Goal: Task Accomplishment & Management: Use online tool/utility

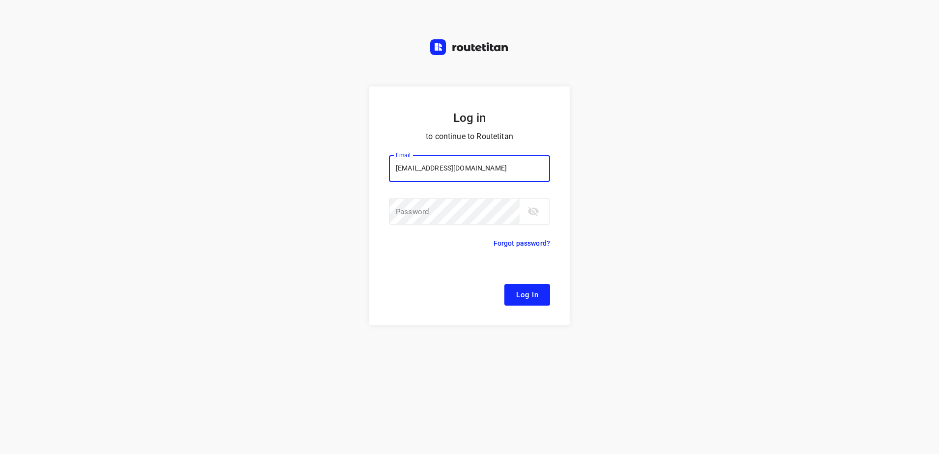
type input "remco@fruitopjewerk.nl"
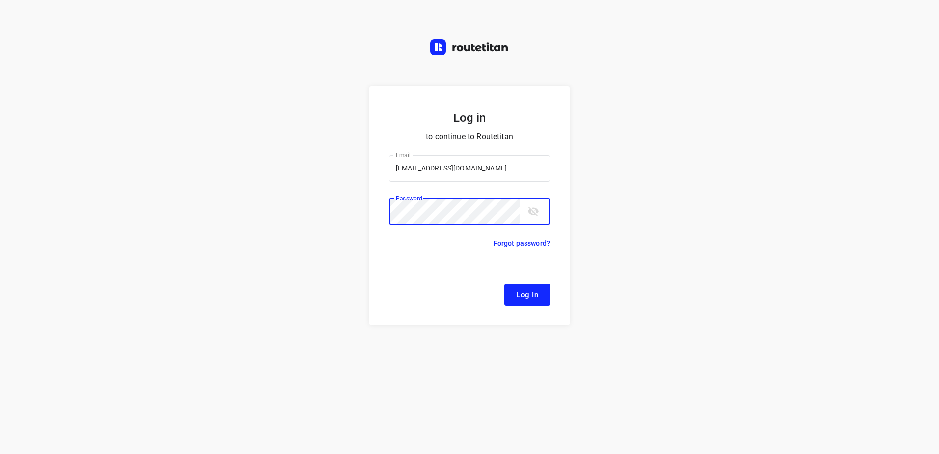
click at [504, 284] on button "Log In" at bounding box center [527, 295] width 46 height 22
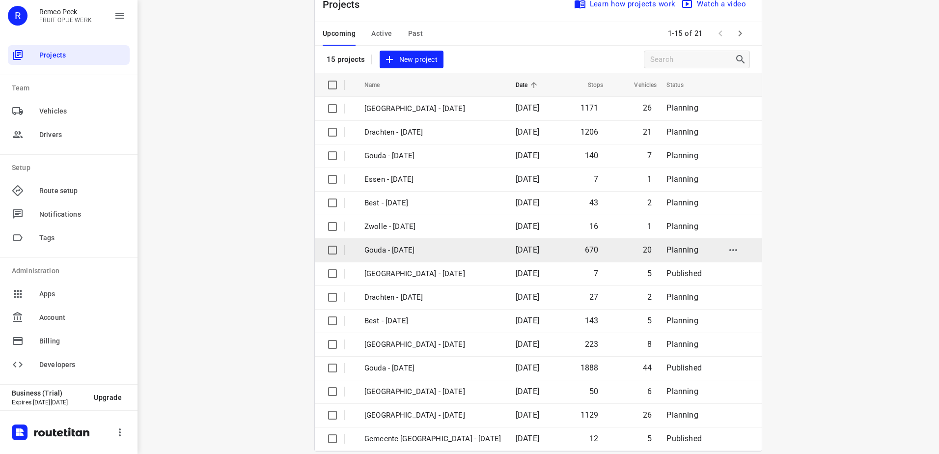
scroll to position [43, 0]
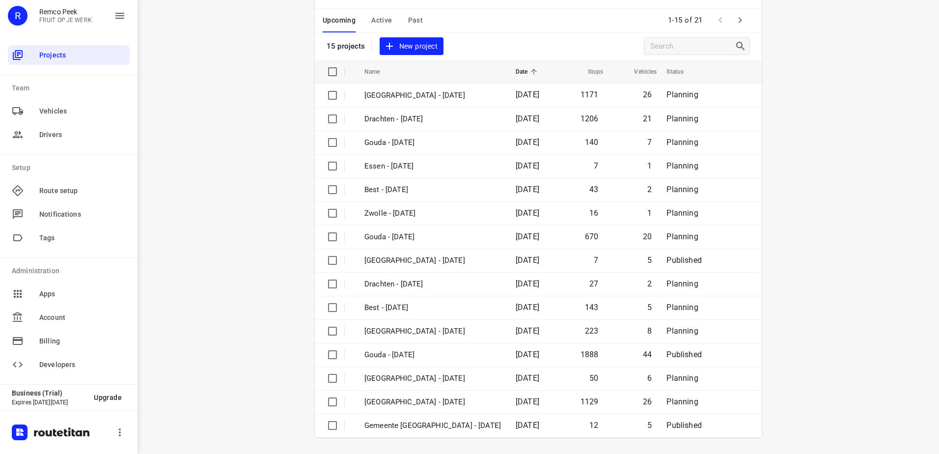
click at [521, 28] on div "Upcoming Active Past 1-15 of 21" at bounding box center [538, 21] width 447 height 24
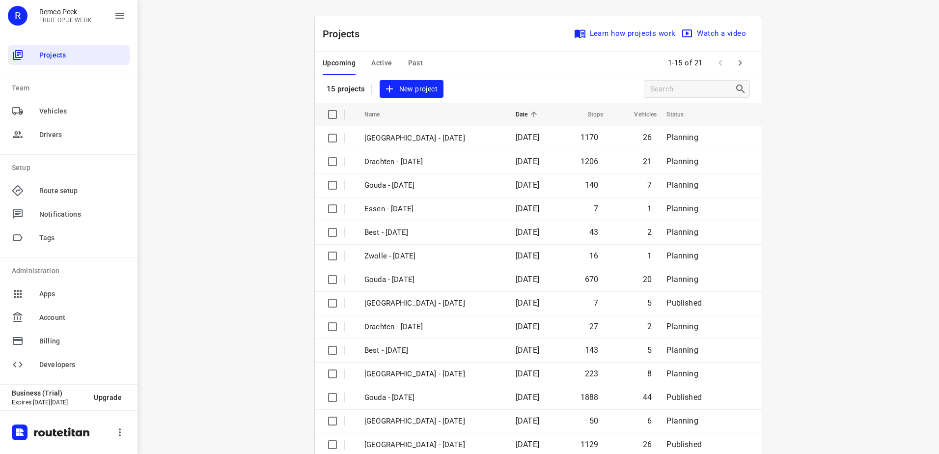
click at [411, 68] on span "Past" at bounding box center [415, 63] width 15 height 12
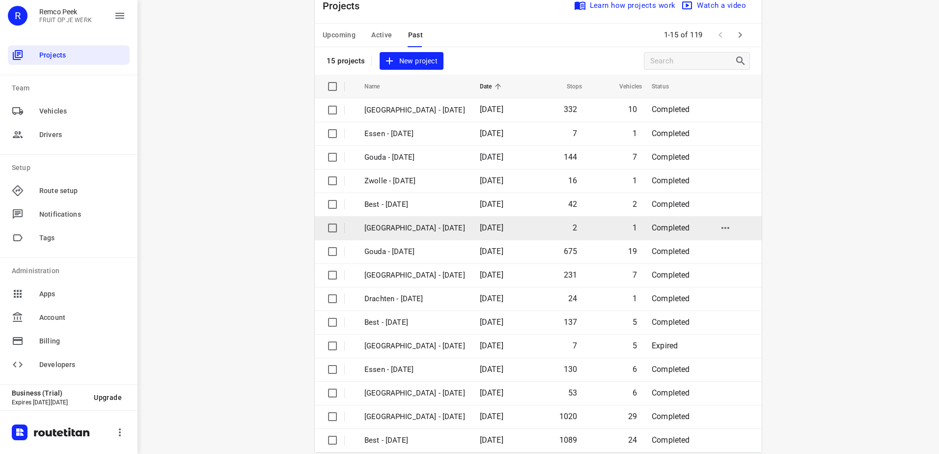
scroll to position [43, 0]
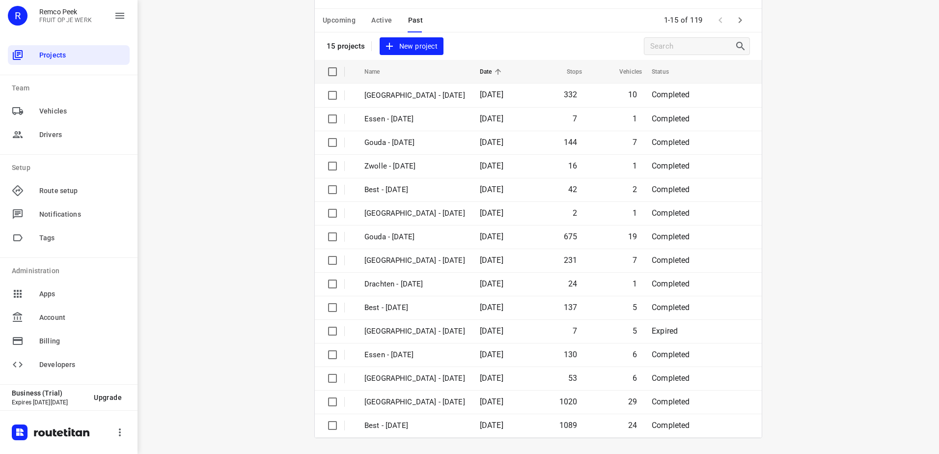
click at [386, 24] on span "Active" at bounding box center [381, 20] width 21 height 12
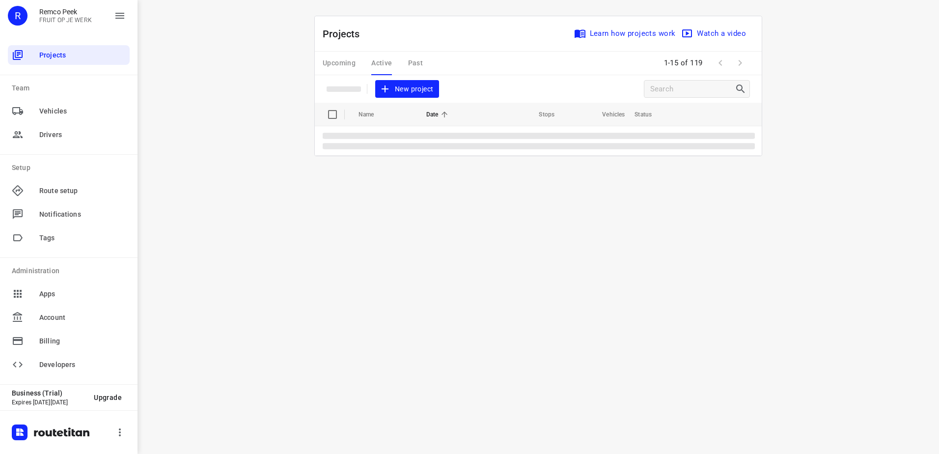
scroll to position [0, 0]
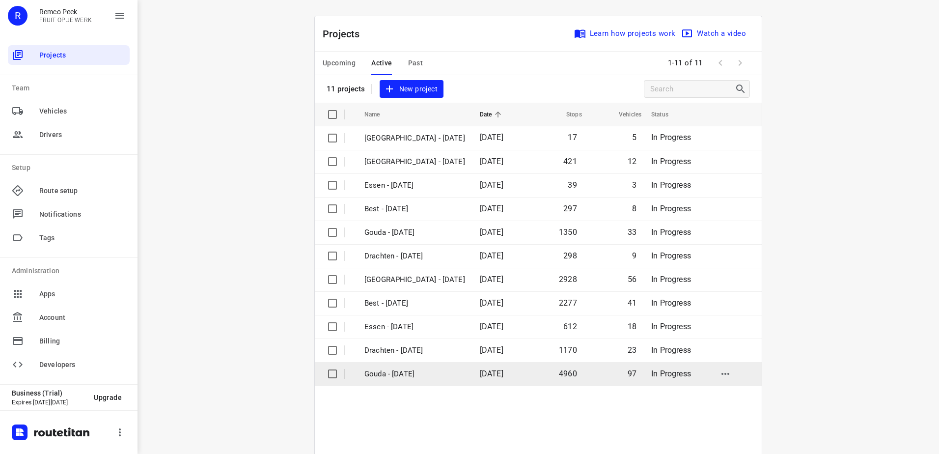
click at [435, 370] on p "Gouda - [DATE]" at bounding box center [414, 373] width 101 height 11
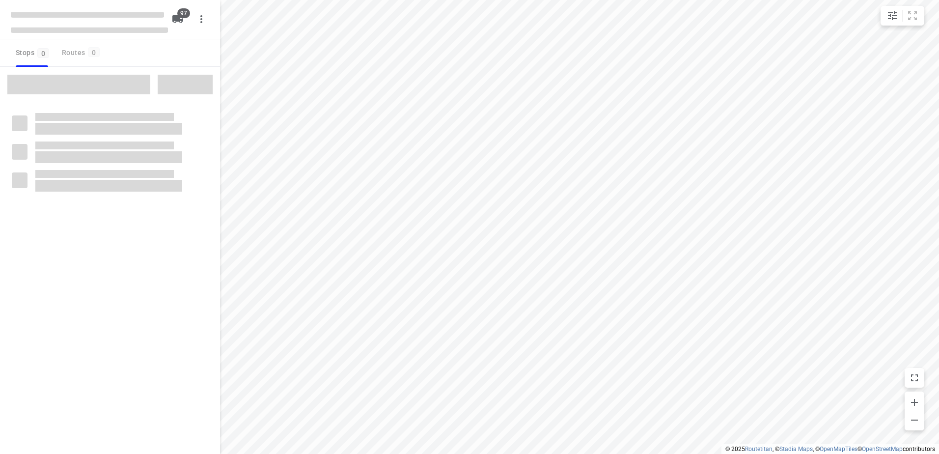
type input "distance"
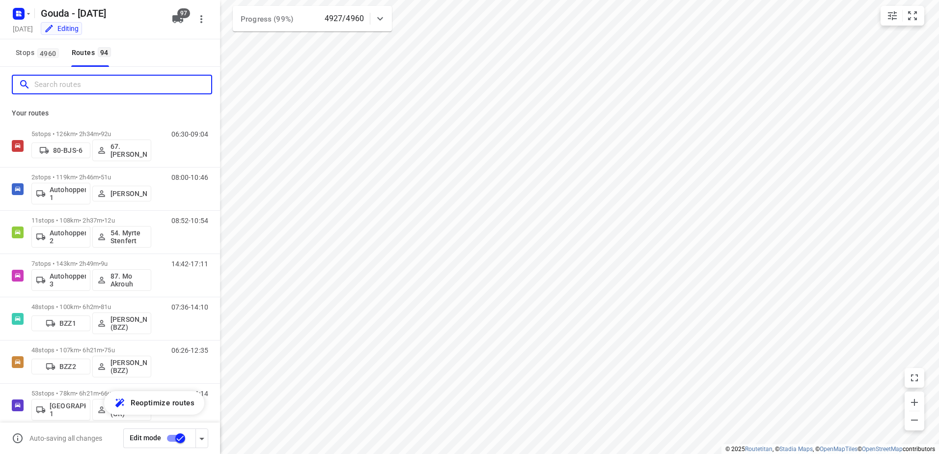
click at [132, 80] on input "Search routes" at bounding box center [122, 84] width 177 height 15
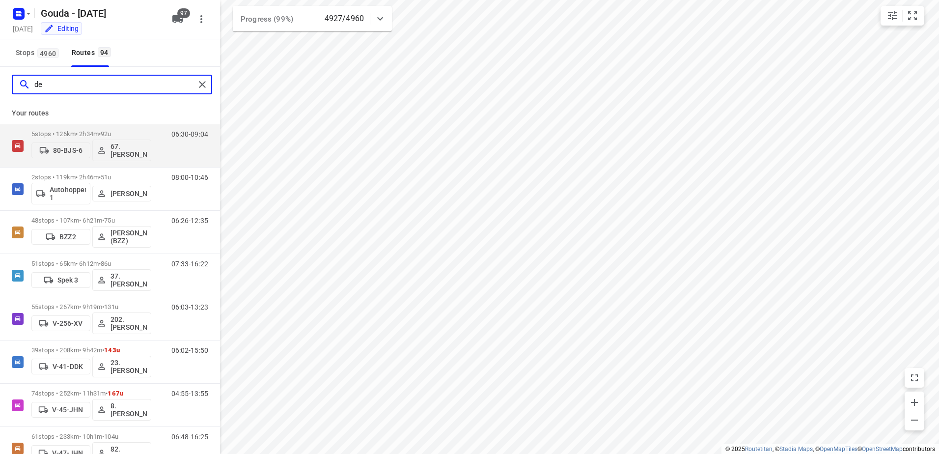
type input "d"
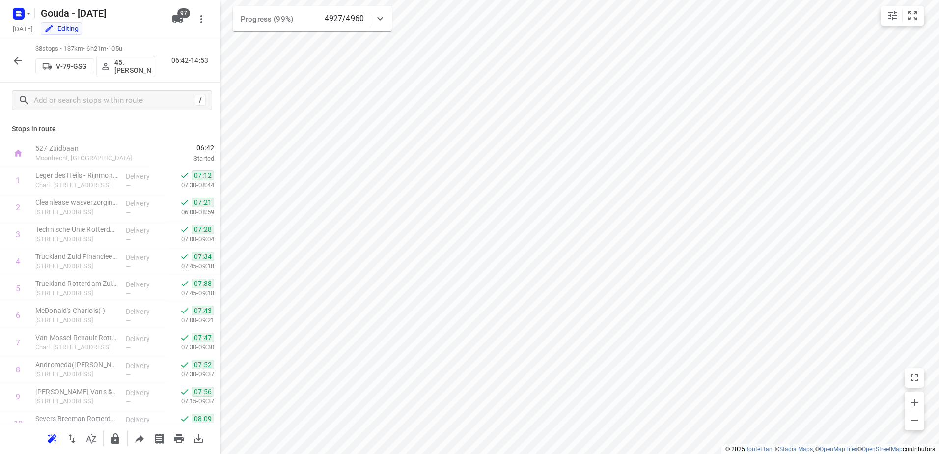
click at [17, 60] on icon "button" at bounding box center [18, 61] width 12 height 12
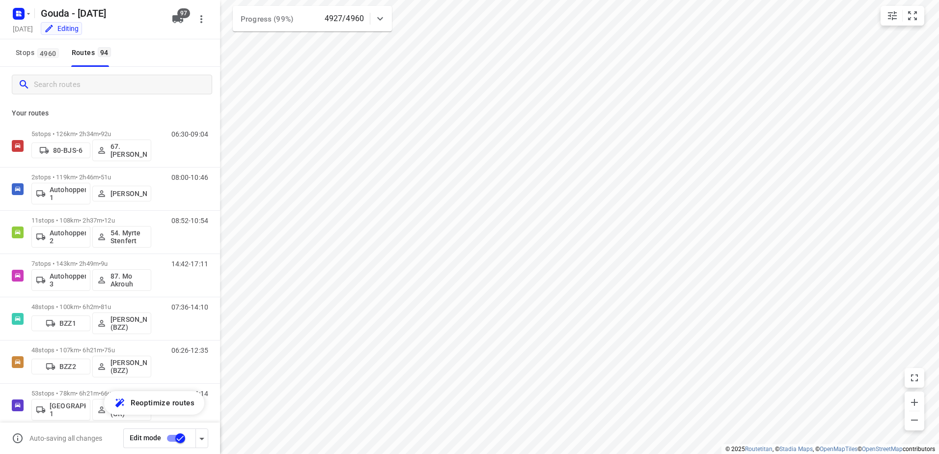
click at [63, 92] on input "Search routes" at bounding box center [123, 84] width 178 height 15
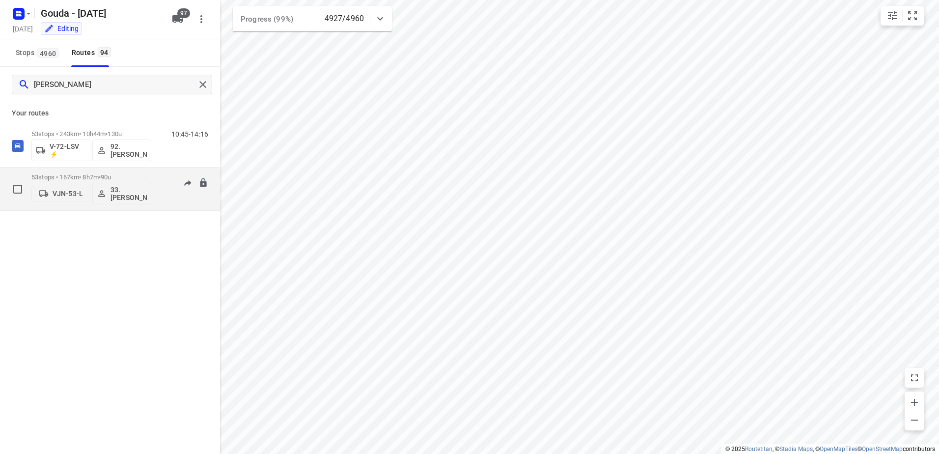
type input "[PERSON_NAME]"
click at [101, 174] on p "53 stops • 167km • 8h7m • 90u" at bounding box center [91, 176] width 120 height 7
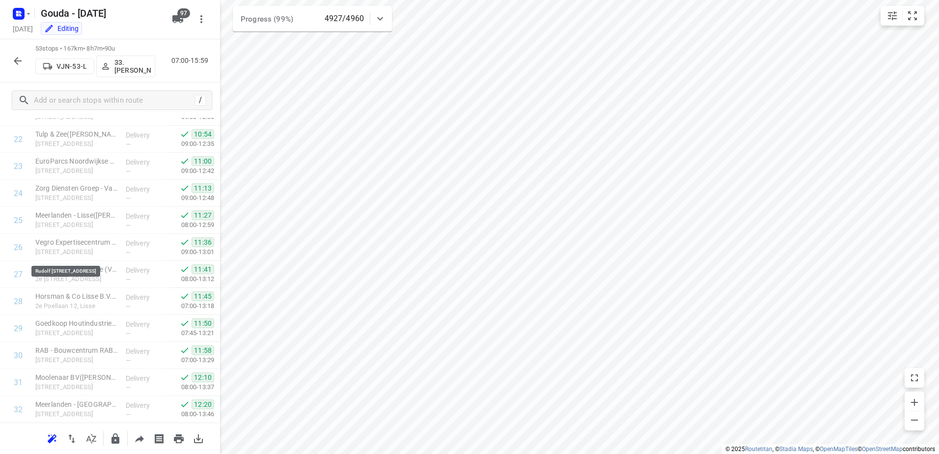
scroll to position [417, 0]
click at [25, 63] on button "button" at bounding box center [18, 61] width 20 height 20
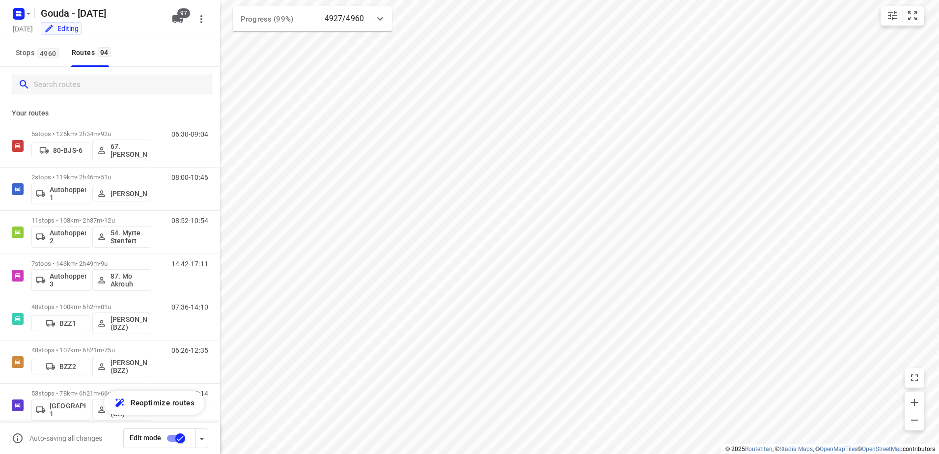
click at [91, 91] on input "Search routes" at bounding box center [123, 84] width 178 height 15
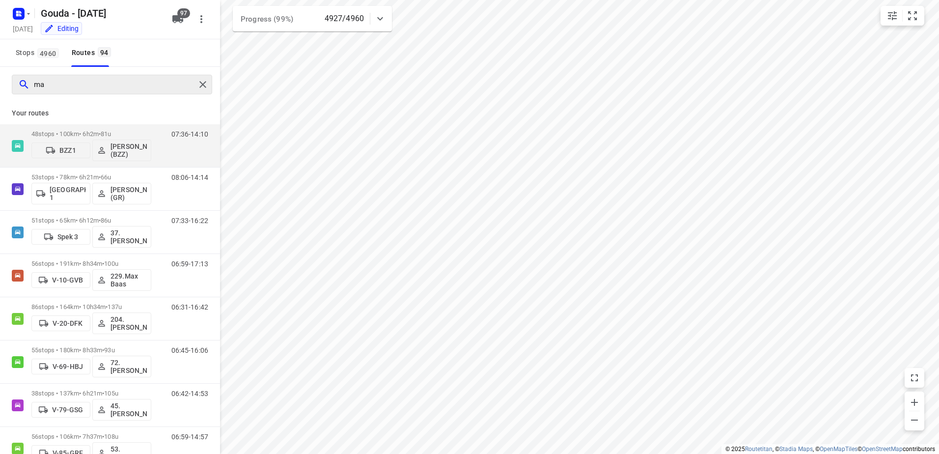
type input "m"
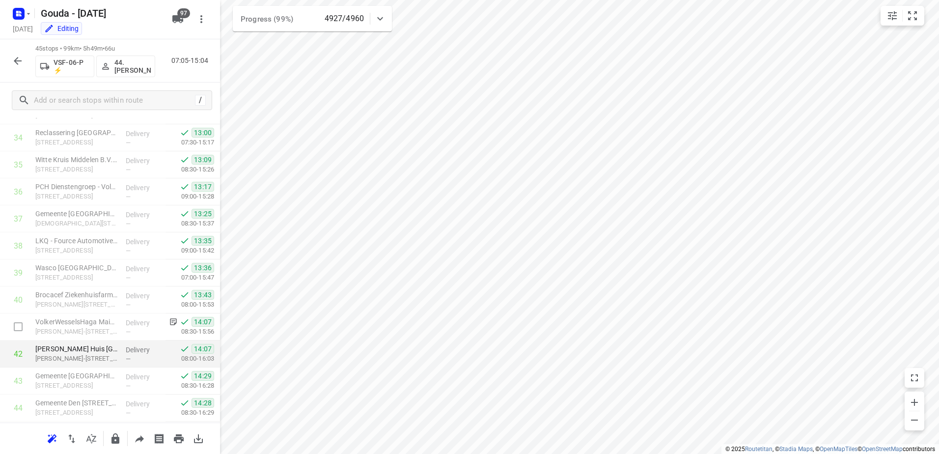
scroll to position [987, 0]
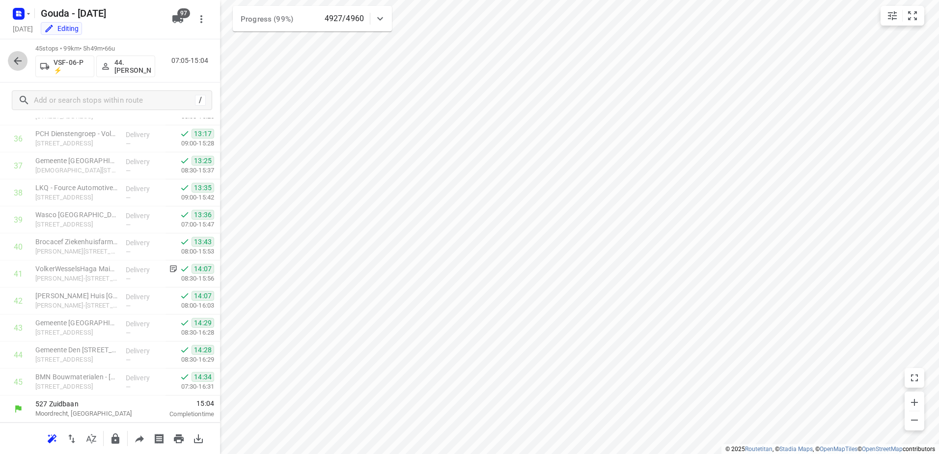
click at [11, 65] on button "button" at bounding box center [18, 61] width 20 height 20
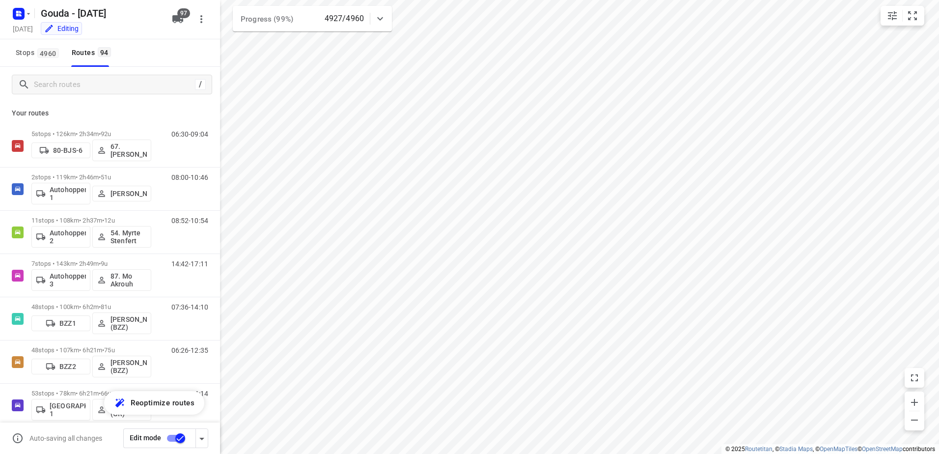
click at [72, 94] on div "/" at bounding box center [112, 85] width 200 height 20
click at [77, 84] on input "Search routes" at bounding box center [114, 84] width 160 height 15
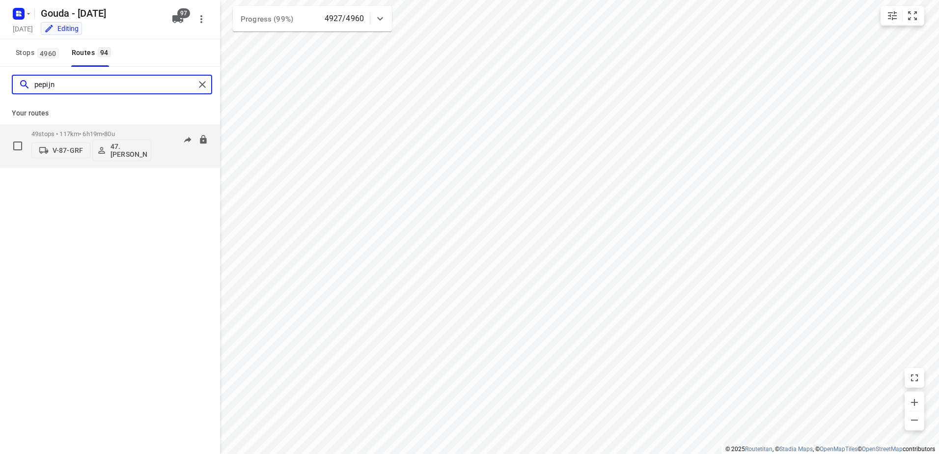
type input "pepijn"
click at [72, 132] on p "49 stops • 117km • 6h19m • 80u" at bounding box center [91, 133] width 120 height 7
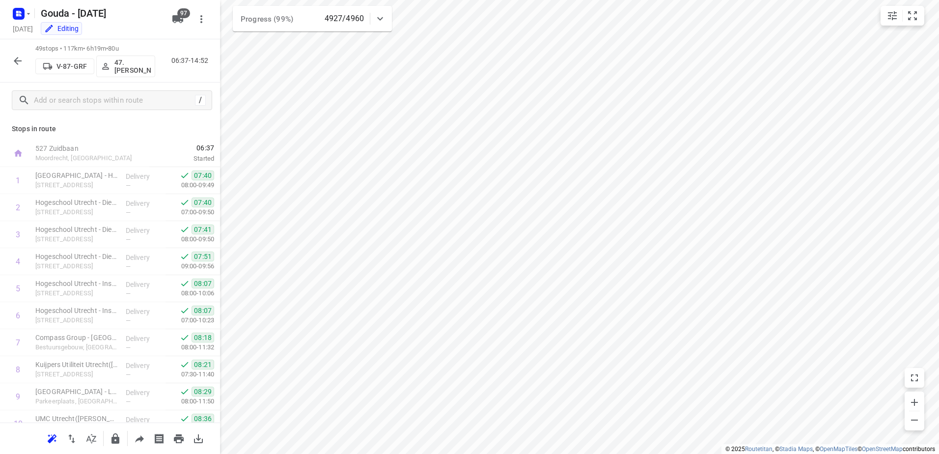
click at [3, 63] on div "49 stops • 117km • 6h19m • 80u V-87-GRF 47.[PERSON_NAME] 06:37-14:52" at bounding box center [110, 60] width 220 height 43
click at [22, 56] on icon "button" at bounding box center [18, 61] width 12 height 12
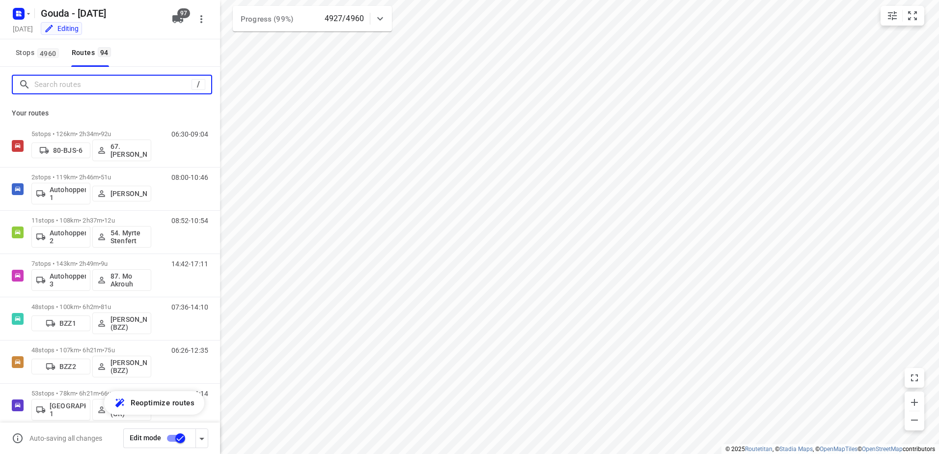
drag, startPoint x: 74, startPoint y: 89, endPoint x: 63, endPoint y: 85, distance: 11.7
click at [73, 89] on input "Search routes" at bounding box center [112, 84] width 157 height 15
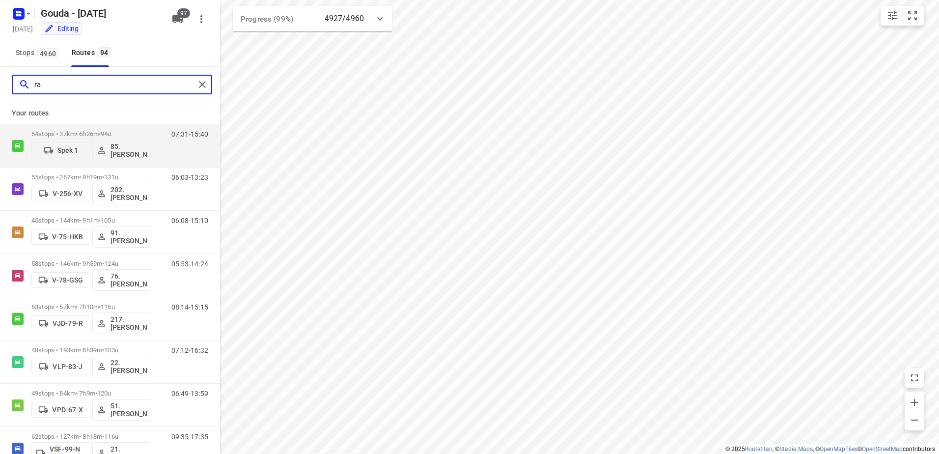
type input "r"
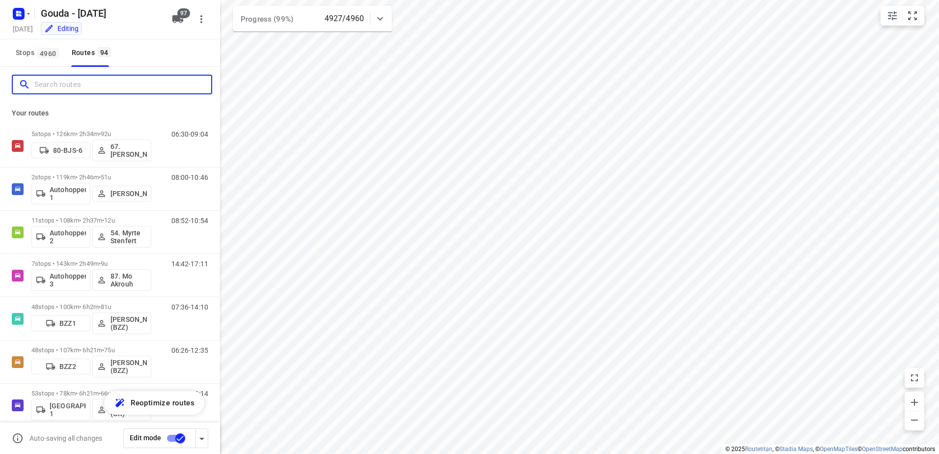
click at [132, 83] on input "Search routes" at bounding box center [122, 84] width 177 height 15
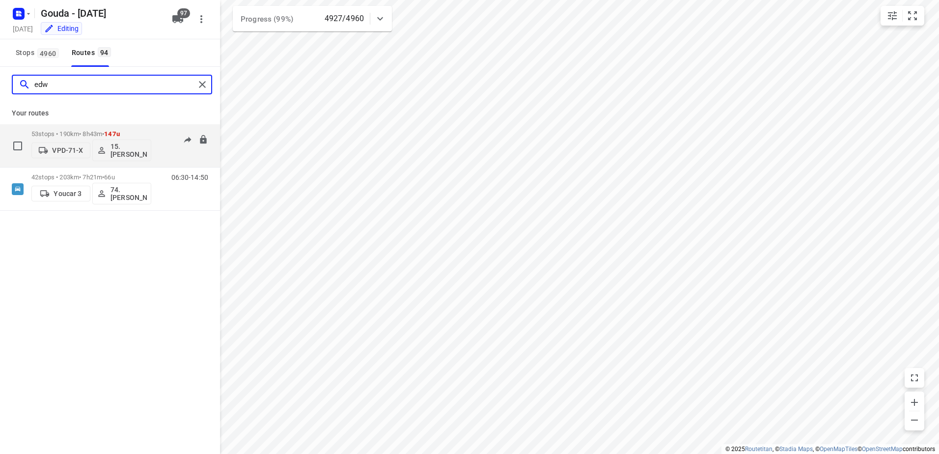
type input "edw"
click at [146, 130] on div "53 stops • 190km • 8h43m • 147u VPD-71-X 15. [PERSON_NAME]" at bounding box center [91, 145] width 120 height 41
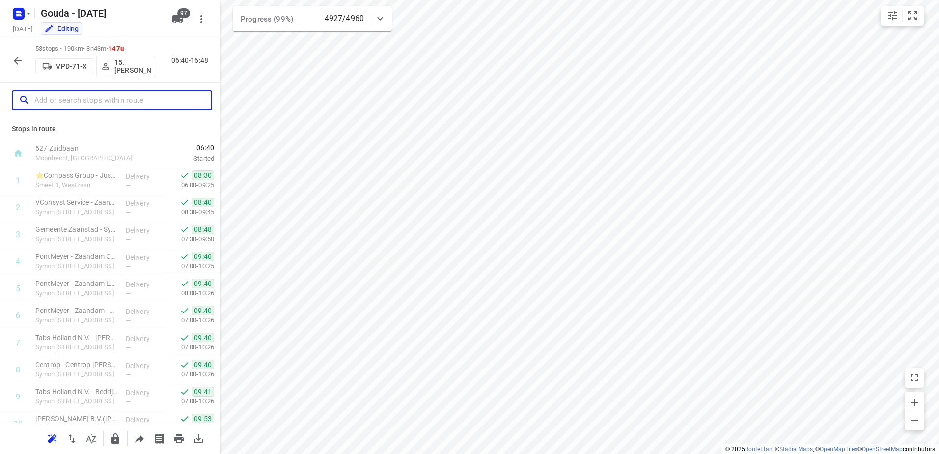
click at [55, 95] on input "text" at bounding box center [122, 100] width 177 height 15
click at [14, 61] on icon "button" at bounding box center [18, 61] width 12 height 12
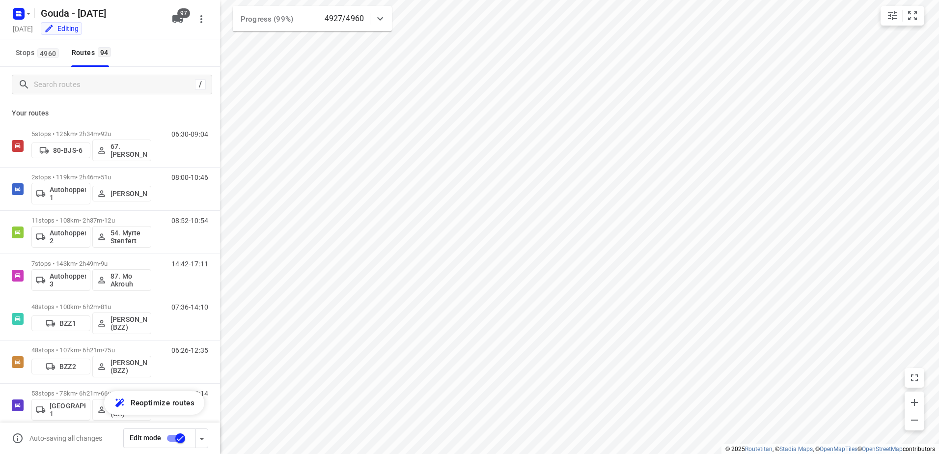
click at [58, 92] on div "/" at bounding box center [112, 85] width 200 height 20
click at [65, 87] on input "Search routes" at bounding box center [122, 84] width 177 height 15
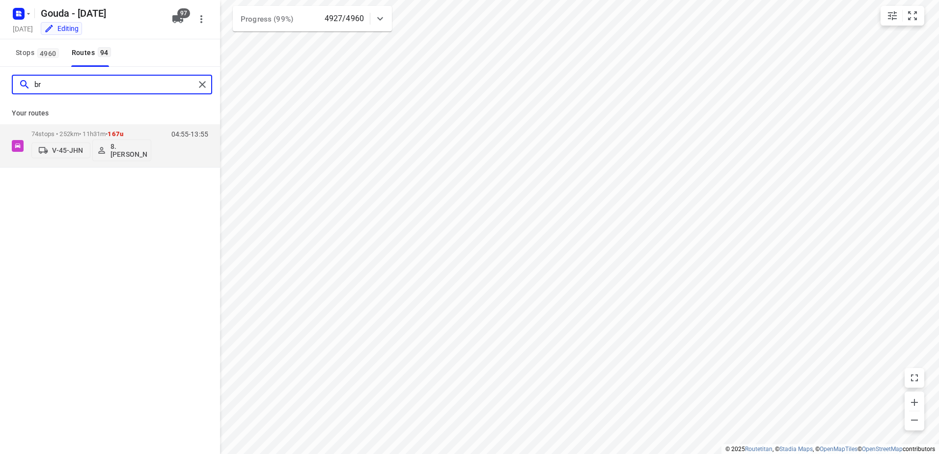
type input "b"
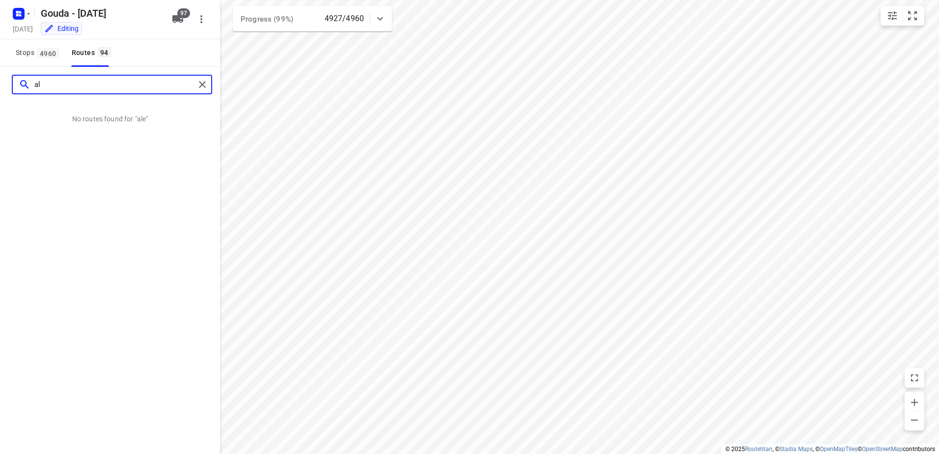
type input "a"
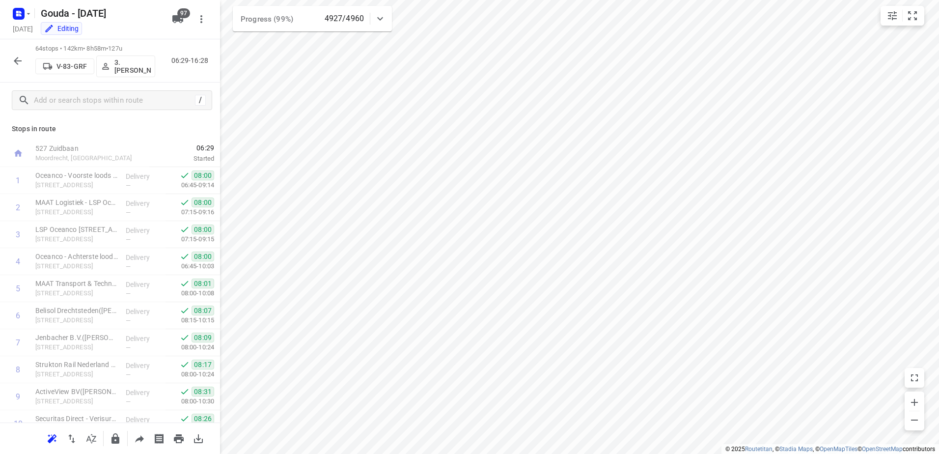
click at [24, 59] on button "button" at bounding box center [18, 61] width 20 height 20
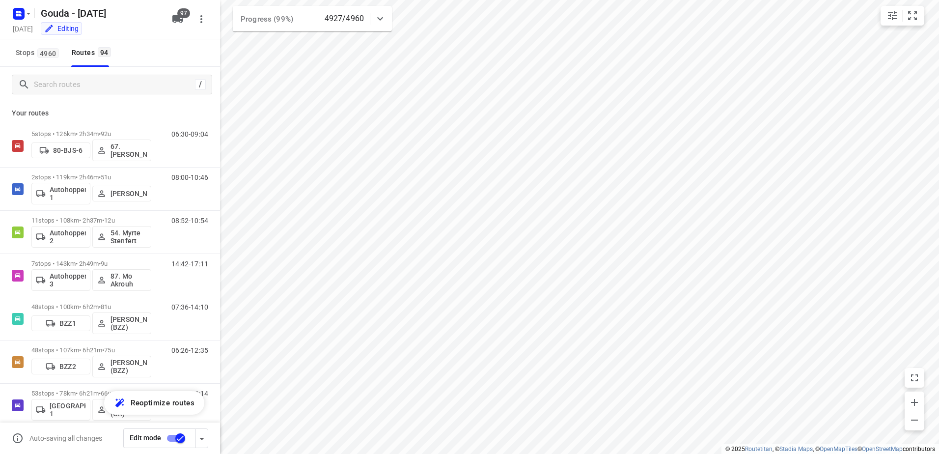
click at [109, 94] on div "/" at bounding box center [110, 84] width 220 height 35
click at [113, 88] on input "Search routes" at bounding box center [122, 84] width 177 height 15
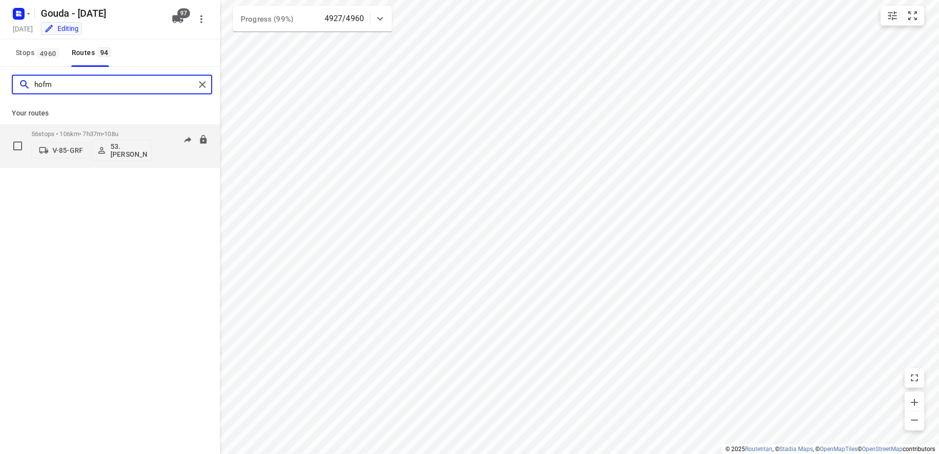
type input "hofm"
click at [118, 131] on span "108u" at bounding box center [111, 133] width 14 height 7
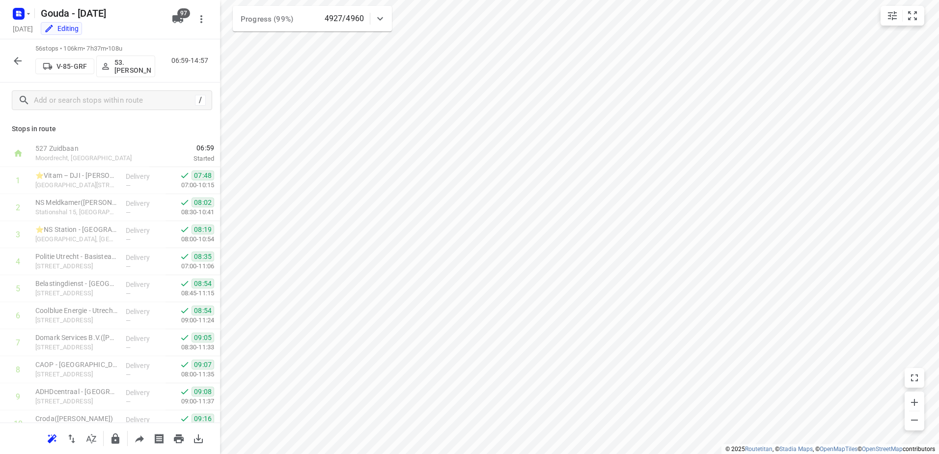
click at [19, 55] on icon "button" at bounding box center [18, 61] width 12 height 12
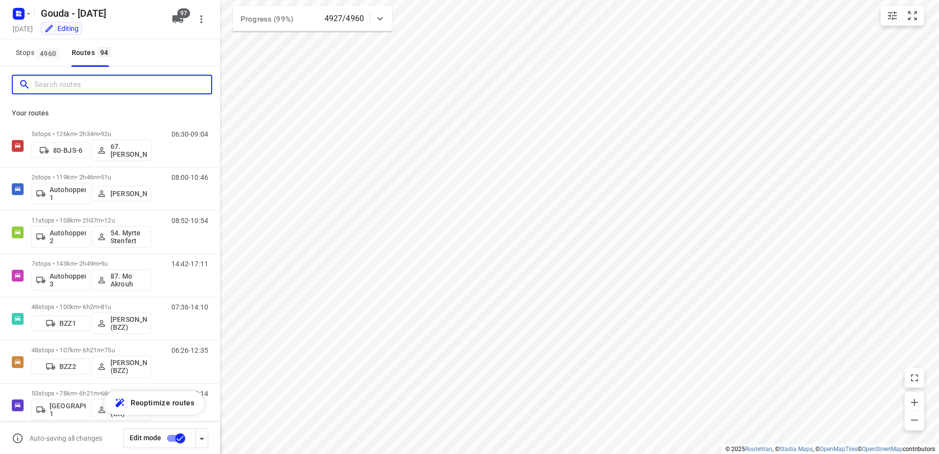
click at [78, 92] on input "Search routes" at bounding box center [122, 84] width 177 height 15
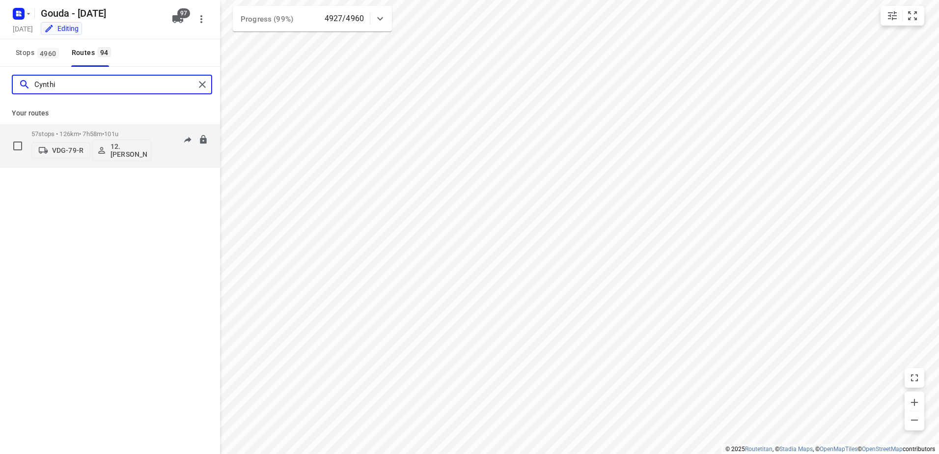
type input "Cynthi"
drag, startPoint x: 83, startPoint y: 141, endPoint x: 81, endPoint y: 135, distance: 6.7
click at [81, 135] on div "57 stops • 126km • 7h58m • 101u VDG-79-R 12. [PERSON_NAME]" at bounding box center [91, 145] width 120 height 31
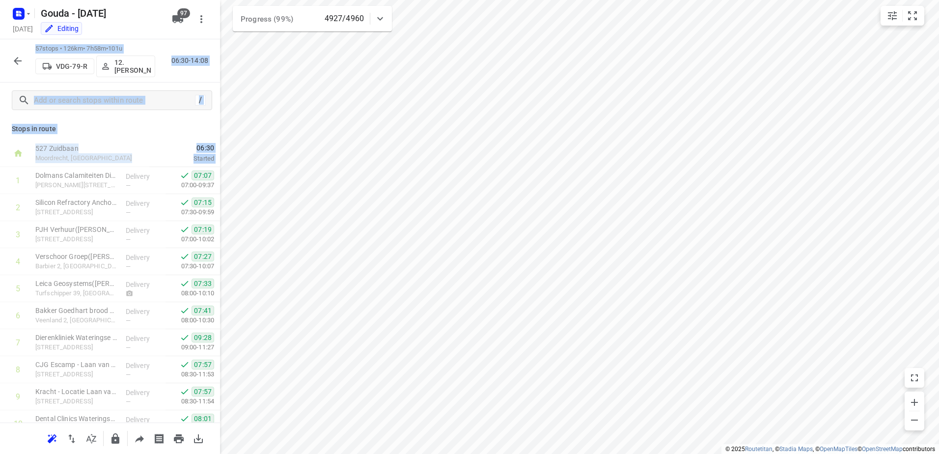
drag, startPoint x: 81, startPoint y: 135, endPoint x: 73, endPoint y: 131, distance: 8.6
click at [73, 131] on p "Stops in route" at bounding box center [110, 129] width 196 height 10
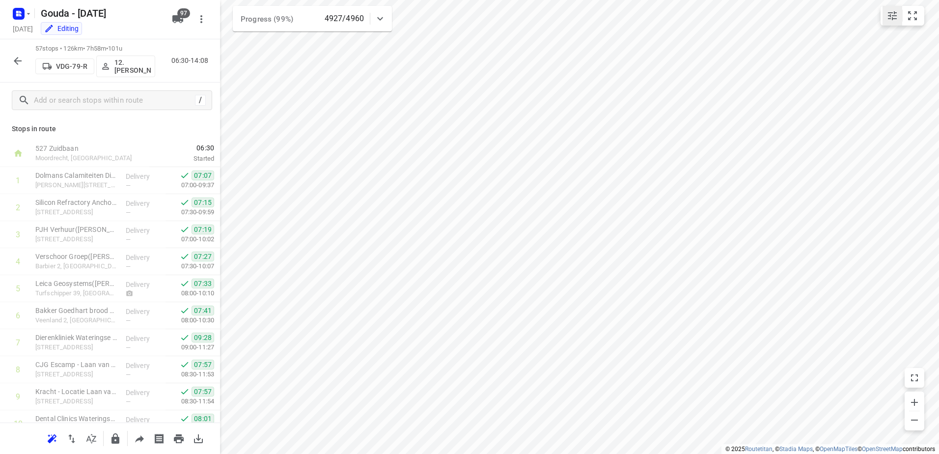
click at [887, 16] on icon "small contained button group" at bounding box center [892, 16] width 12 height 12
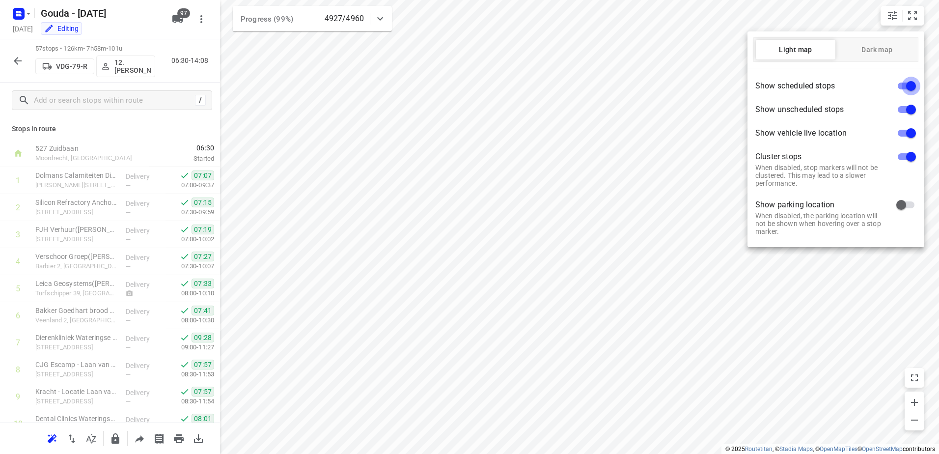
click at [906, 83] on input "checkbox" at bounding box center [911, 86] width 56 height 19
checkbox input "false"
click at [905, 109] on input "checkbox" at bounding box center [911, 109] width 56 height 19
checkbox input "false"
click at [907, 133] on input "checkbox" at bounding box center [911, 133] width 56 height 19
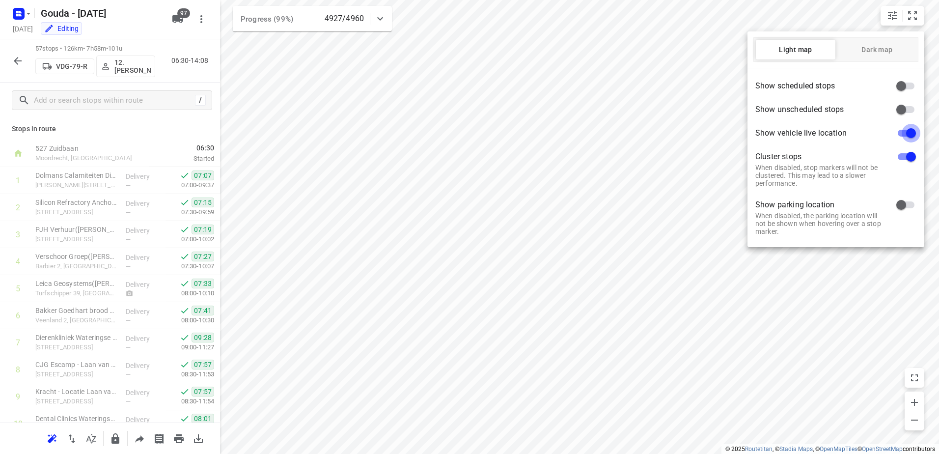
checkbox input "false"
click at [902, 157] on input "checkbox" at bounding box center [911, 156] width 56 height 19
checkbox input "false"
click at [331, 227] on div at bounding box center [469, 227] width 939 height 454
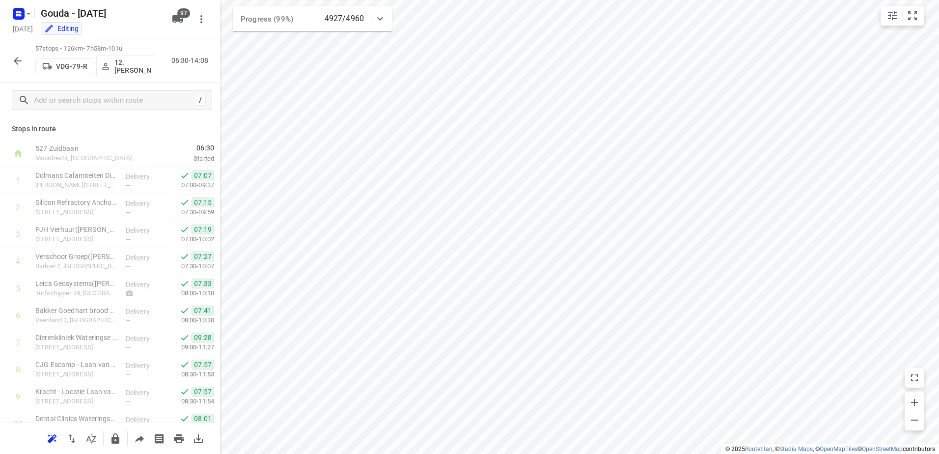
click at [416, 453] on html "i © 2025 Routetitan , © Stadia Maps , © OpenMapTiles © OpenStreetMap contributo…" at bounding box center [469, 227] width 939 height 454
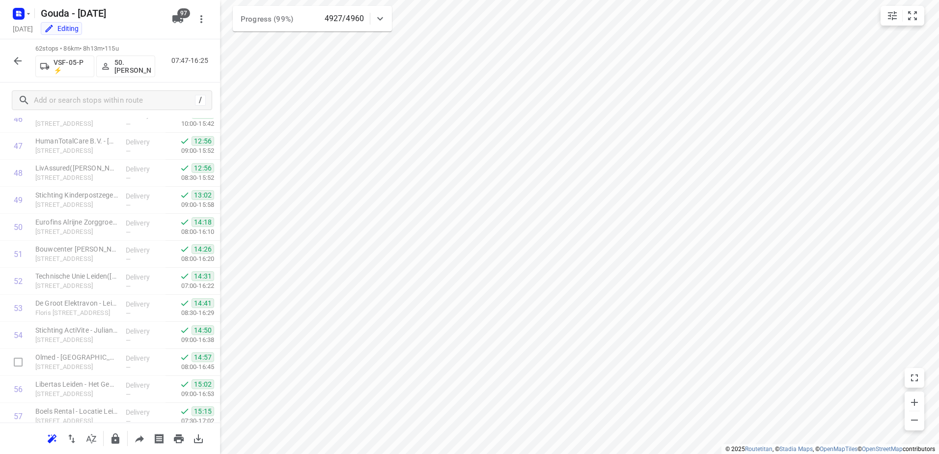
scroll to position [1446, 0]
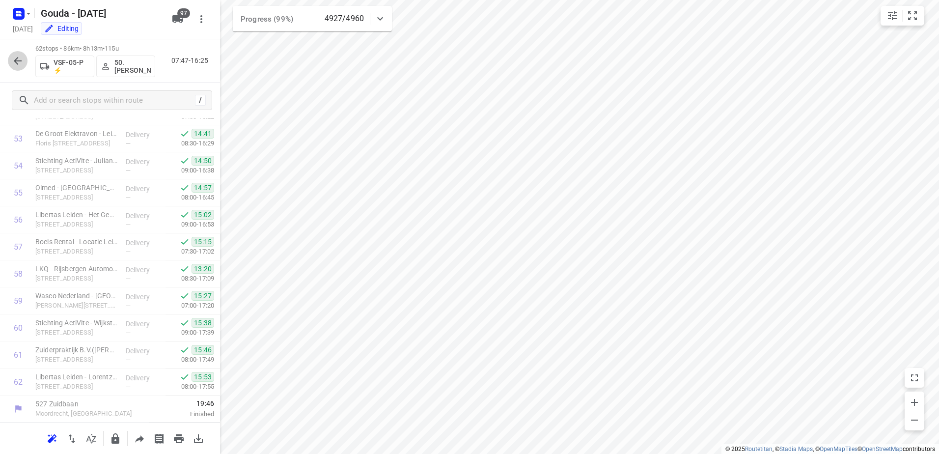
click at [17, 61] on icon "button" at bounding box center [18, 61] width 12 height 12
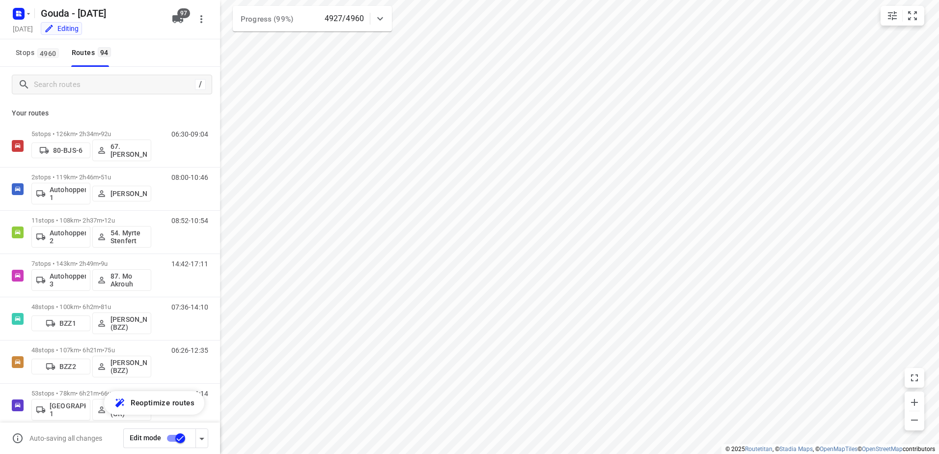
click at [95, 100] on div "/" at bounding box center [110, 84] width 220 height 35
click at [95, 93] on div "/" at bounding box center [112, 85] width 200 height 20
click at [100, 87] on input "Search routes" at bounding box center [122, 84] width 177 height 15
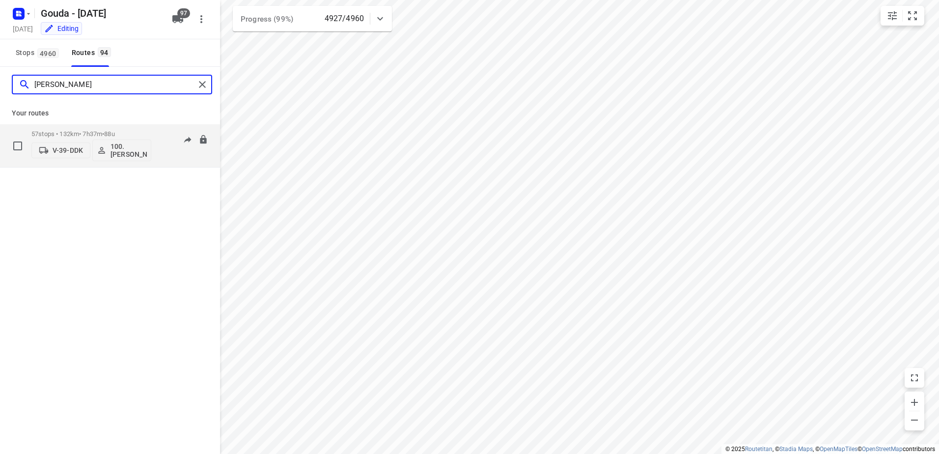
type input "[PERSON_NAME]"
click at [97, 126] on div "57 stops • 132km • 7h37m • 88u V-39-DDK 100.[PERSON_NAME]" at bounding box center [91, 145] width 120 height 41
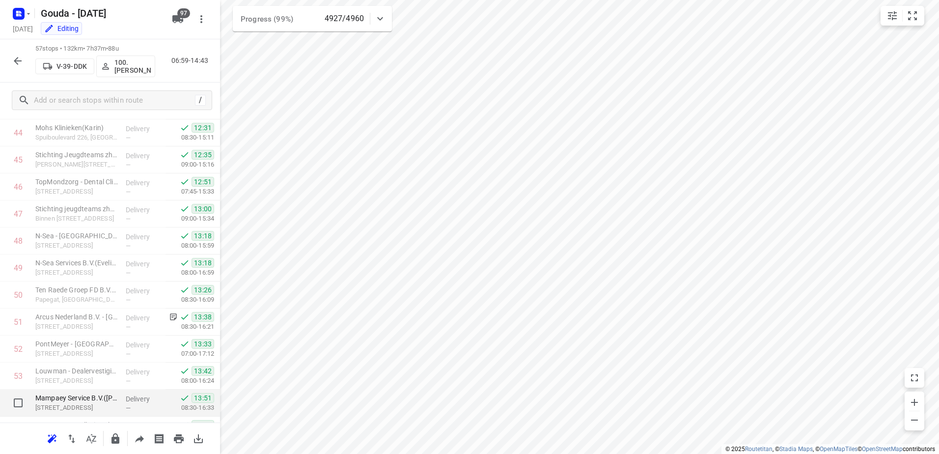
scroll to position [1311, 0]
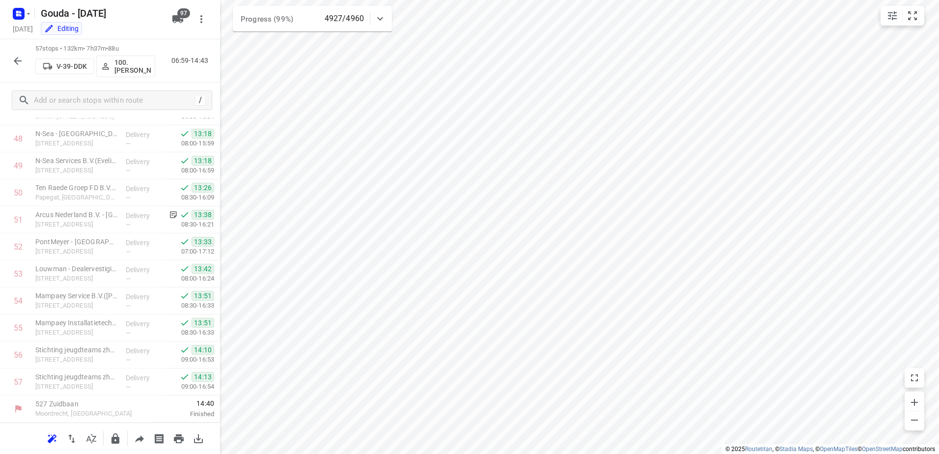
click at [21, 63] on icon "button" at bounding box center [18, 61] width 12 height 12
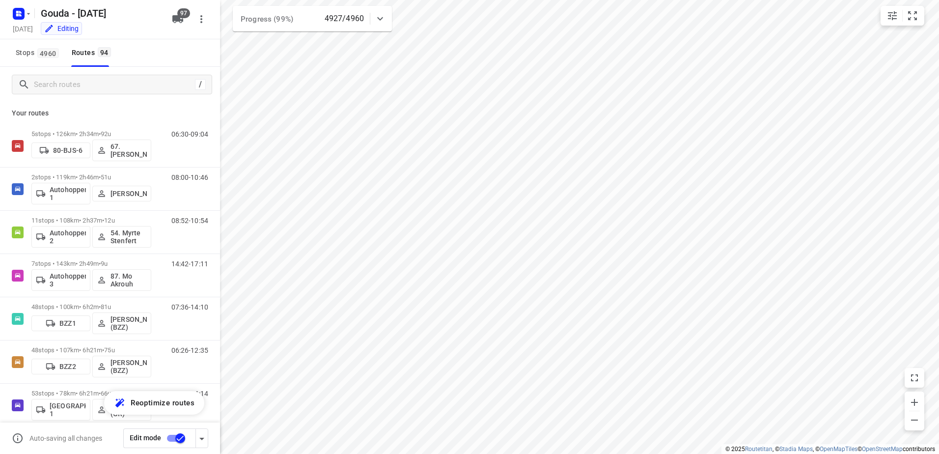
click at [72, 94] on div "/" at bounding box center [112, 85] width 200 height 20
click at [80, 87] on input "Search routes" at bounding box center [122, 84] width 177 height 15
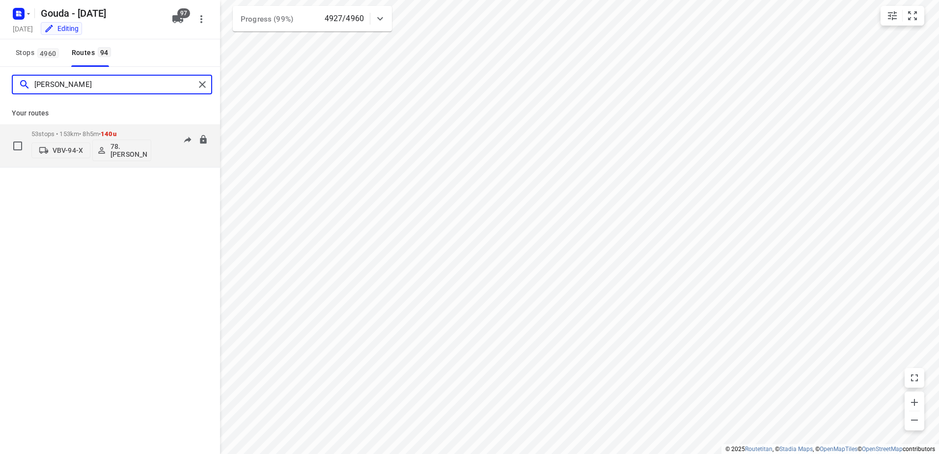
type input "[PERSON_NAME]"
click at [78, 132] on p "53 stops • 153km • 8h5m • 140u" at bounding box center [91, 133] width 120 height 7
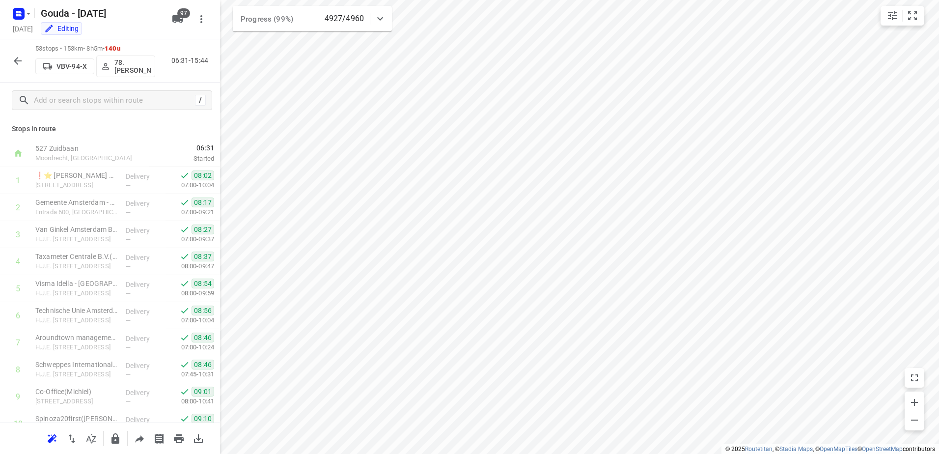
click at [21, 55] on icon "button" at bounding box center [18, 61] width 12 height 12
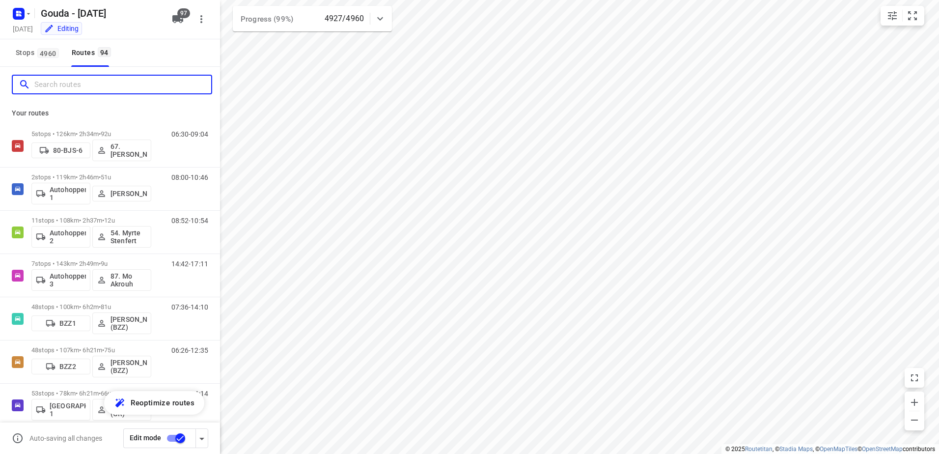
click at [79, 89] on input "Search routes" at bounding box center [122, 84] width 177 height 15
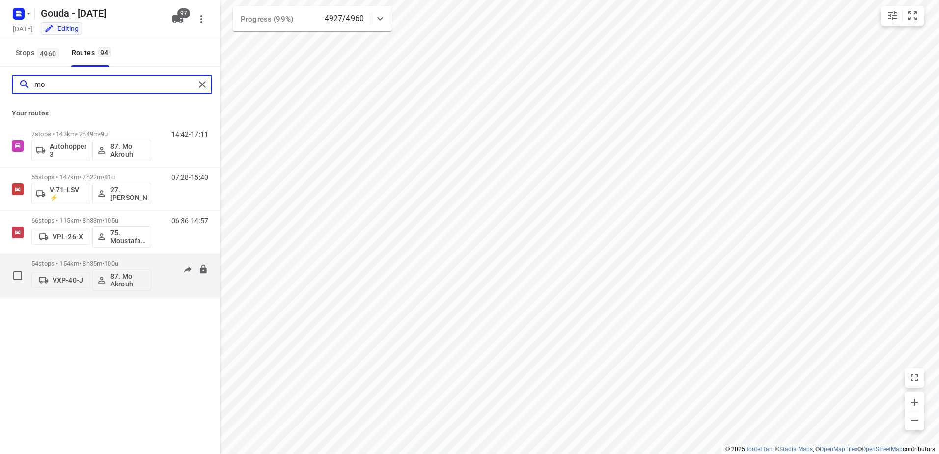
type input "mo"
click at [71, 258] on div "54 stops • 154km • 8h35m • 100u VXP-40-J 87. Mo Akrouh" at bounding box center [91, 275] width 120 height 41
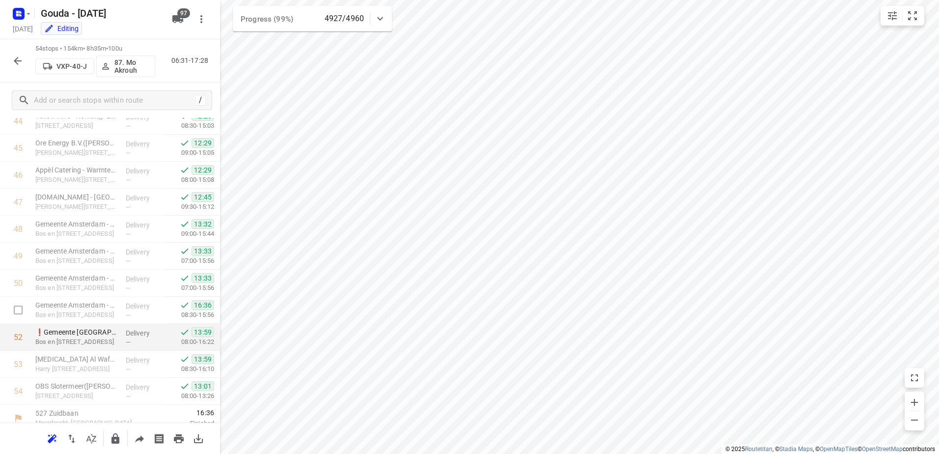
scroll to position [1230, 0]
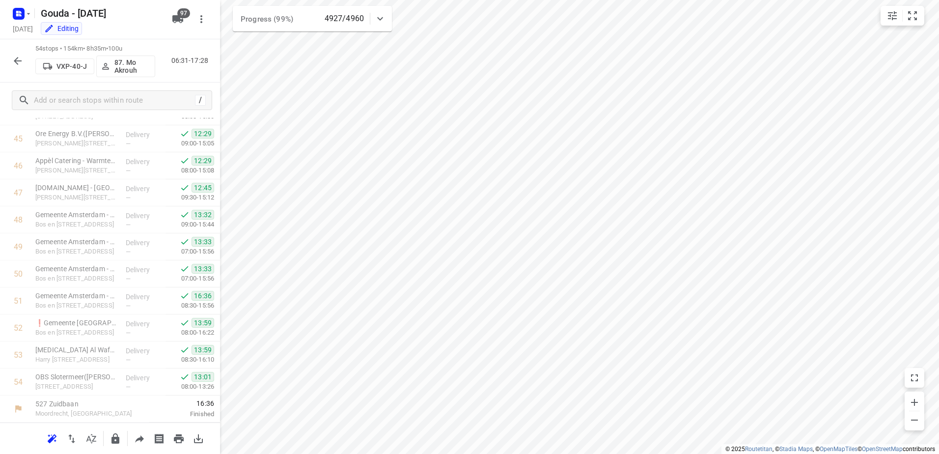
click at [15, 58] on icon "button" at bounding box center [18, 61] width 12 height 12
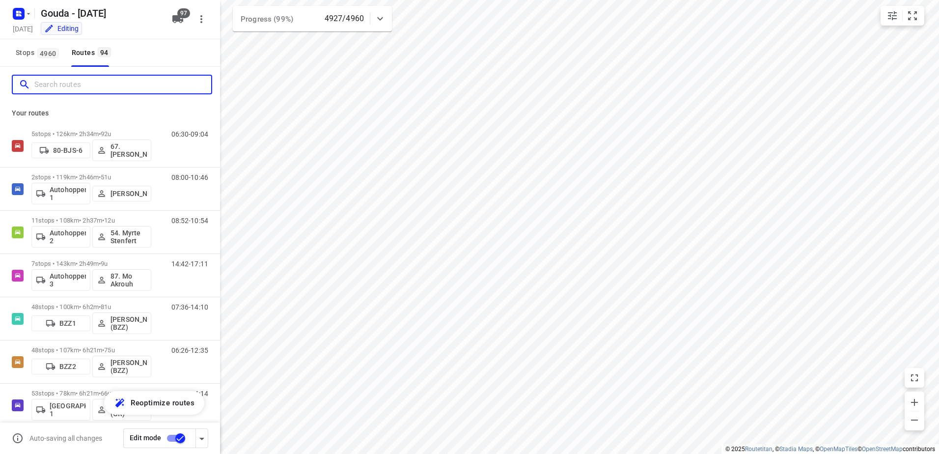
click at [86, 90] on input "Search routes" at bounding box center [122, 84] width 177 height 15
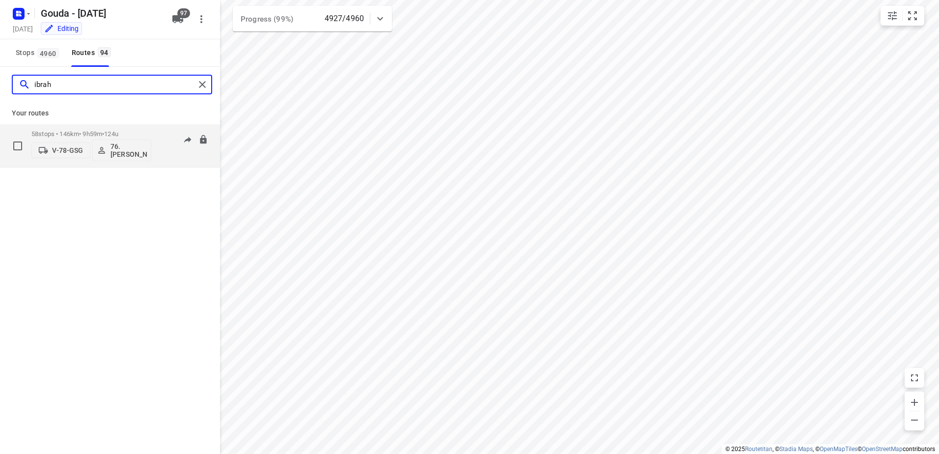
type input "ibrah"
click at [66, 131] on p "58 stops • 146km • 9h59m • 124u" at bounding box center [91, 133] width 120 height 7
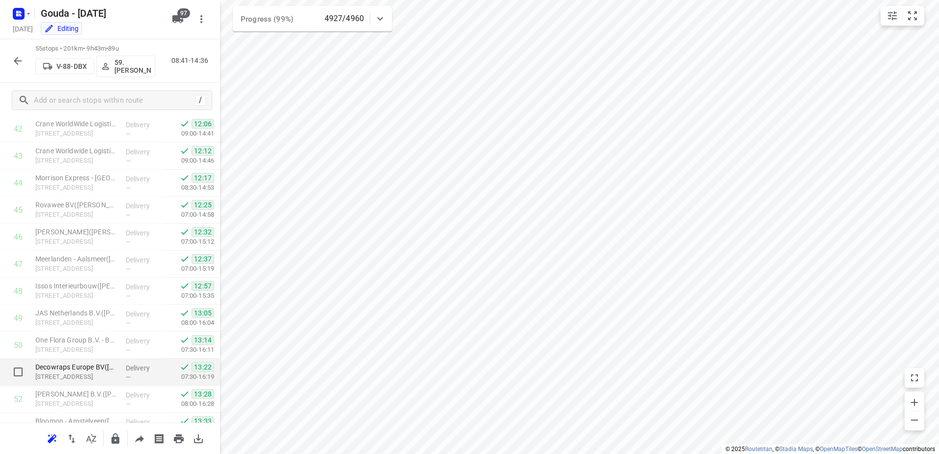
scroll to position [1257, 0]
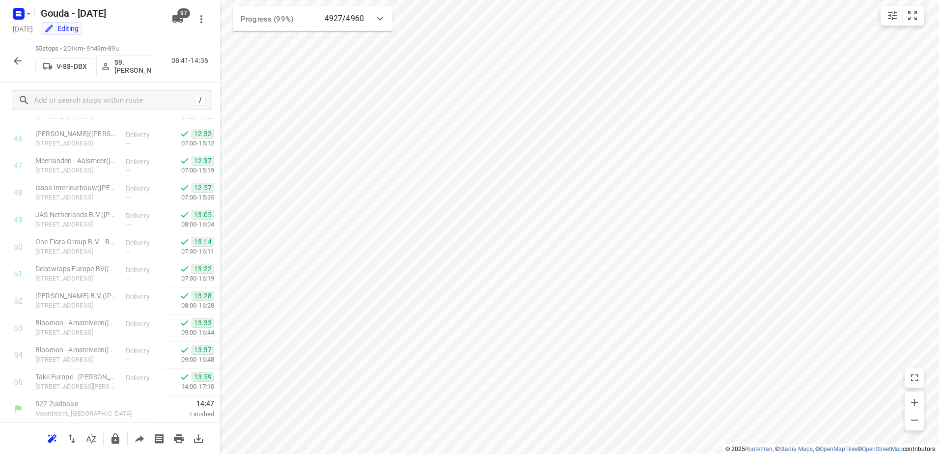
click at [15, 55] on button "button" at bounding box center [18, 61] width 20 height 20
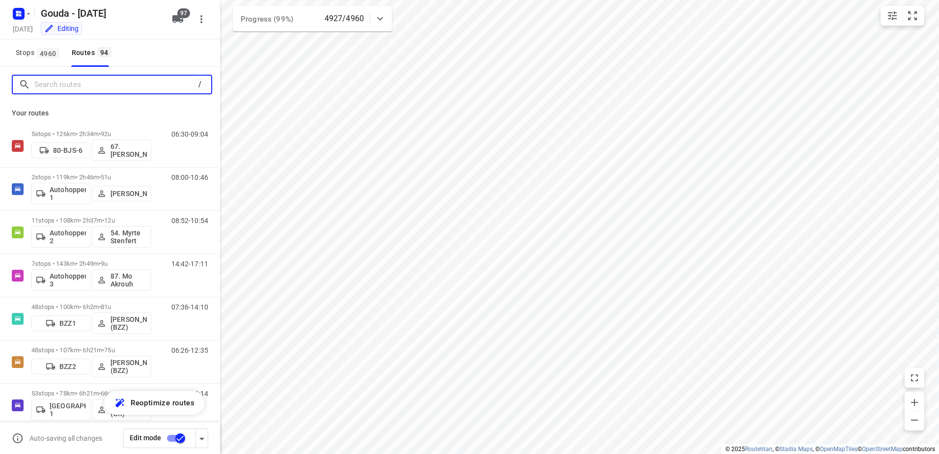
click at [57, 85] on input "Search routes" at bounding box center [114, 84] width 160 height 15
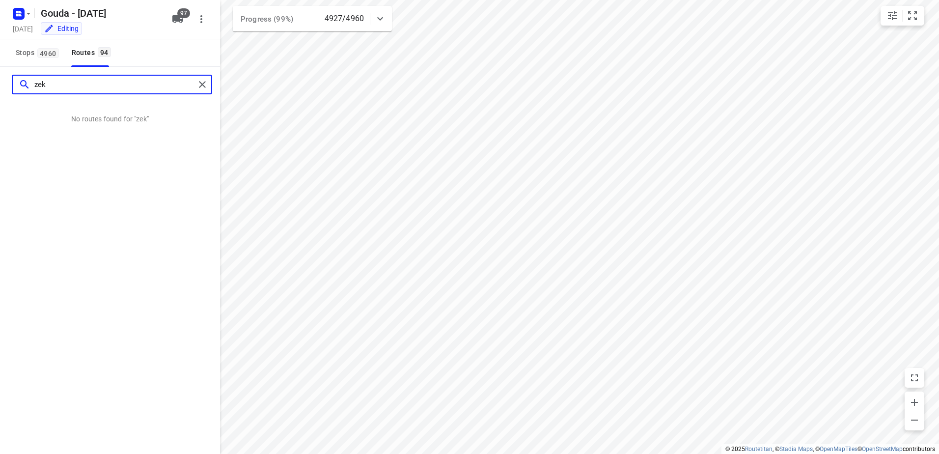
type input "zek"
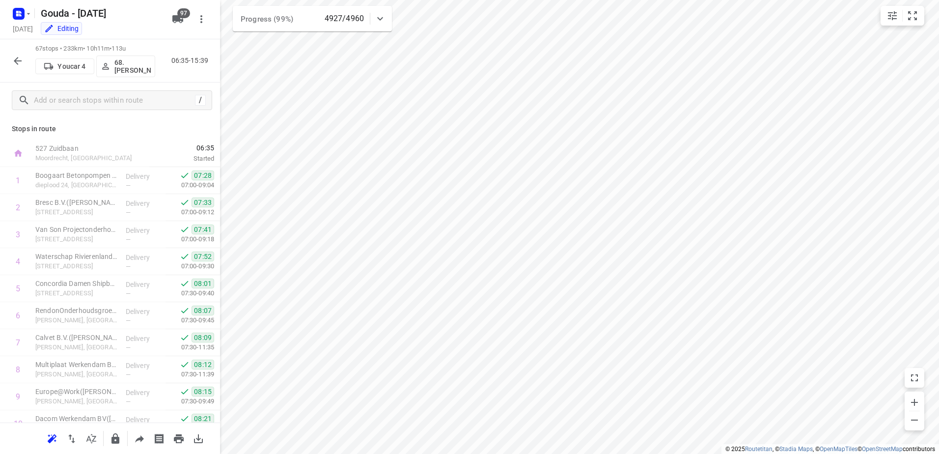
click at [13, 59] on icon "button" at bounding box center [18, 61] width 12 height 12
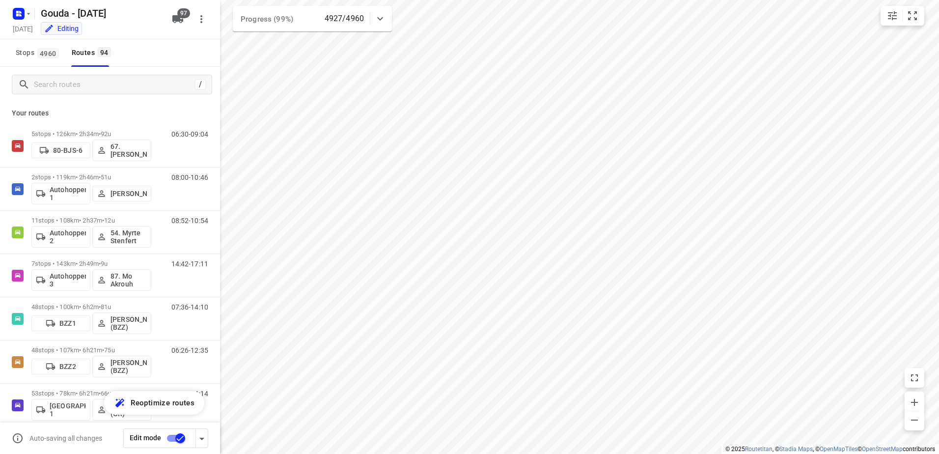
click at [78, 98] on div "/" at bounding box center [110, 84] width 220 height 35
click at [86, 89] on input "Search routes" at bounding box center [114, 84] width 160 height 15
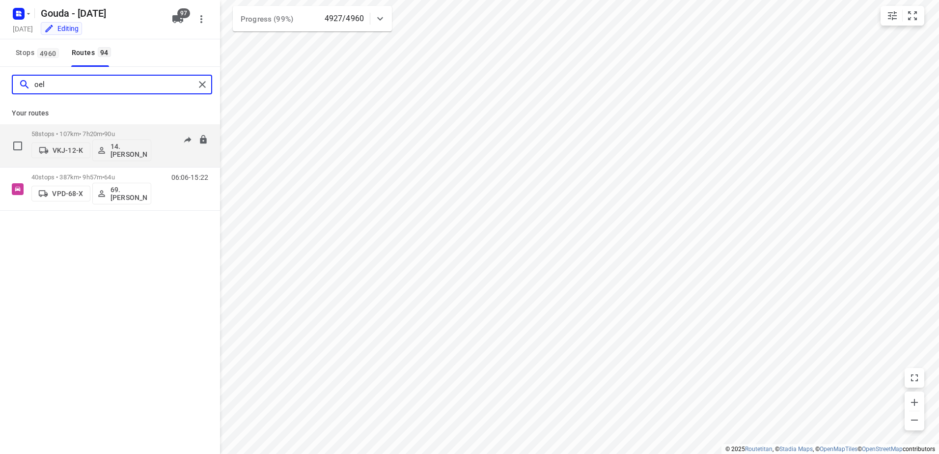
type input "oel"
click at [92, 134] on p "58 stops • 107km • 7h20m • 90u" at bounding box center [91, 133] width 120 height 7
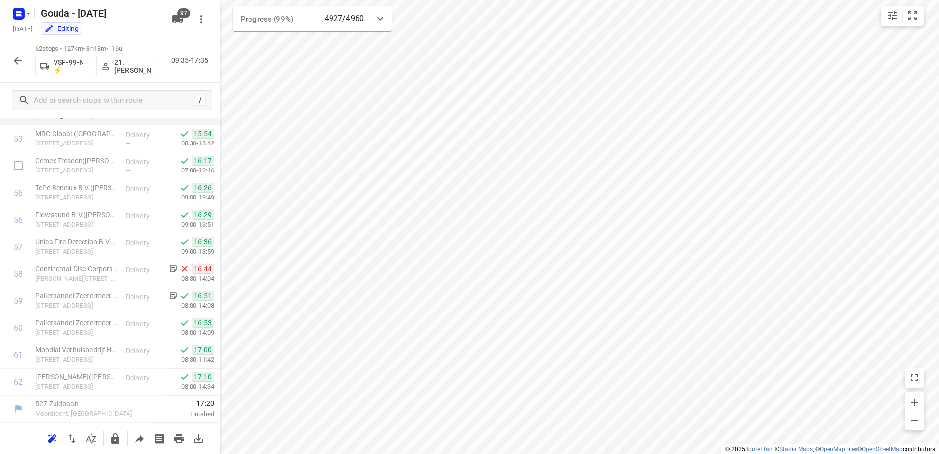
scroll to position [1250, 0]
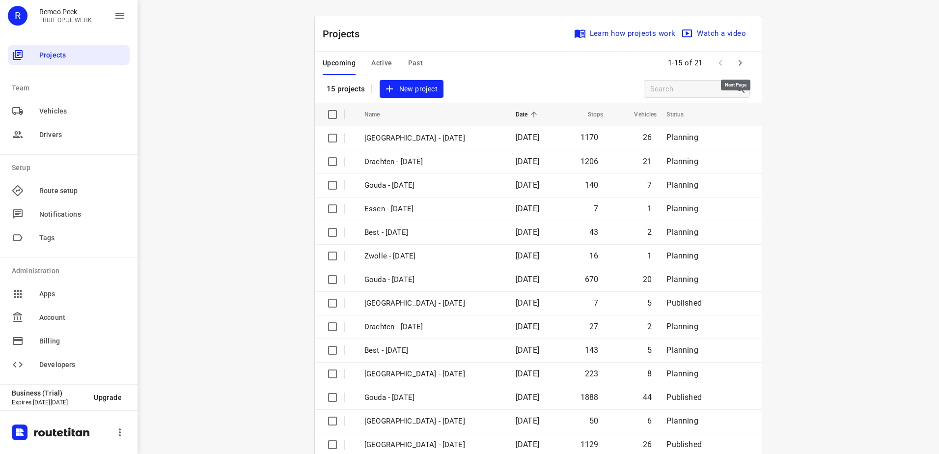
click at [735, 64] on icon "button" at bounding box center [740, 63] width 12 height 12
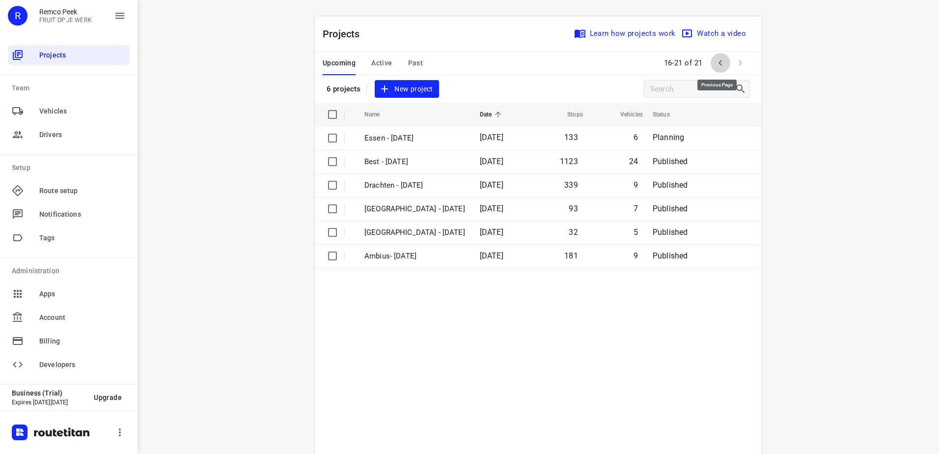
click at [718, 63] on icon "button" at bounding box center [719, 63] width 3 height 6
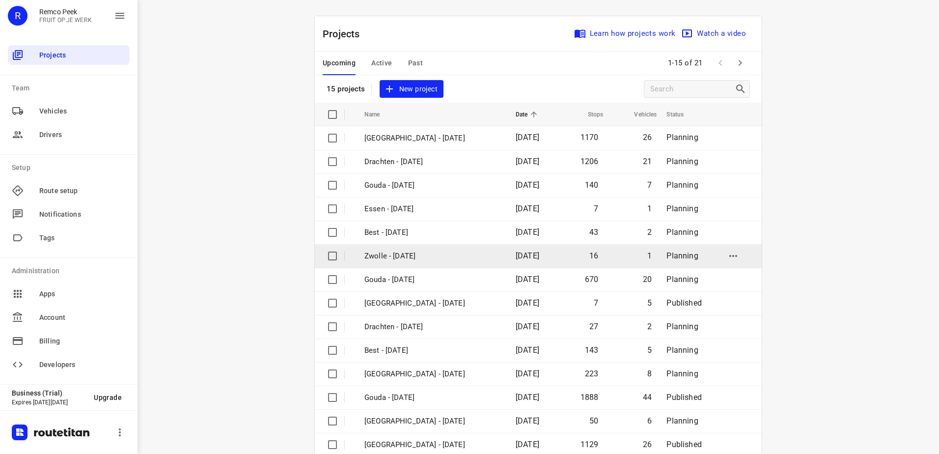
scroll to position [43, 0]
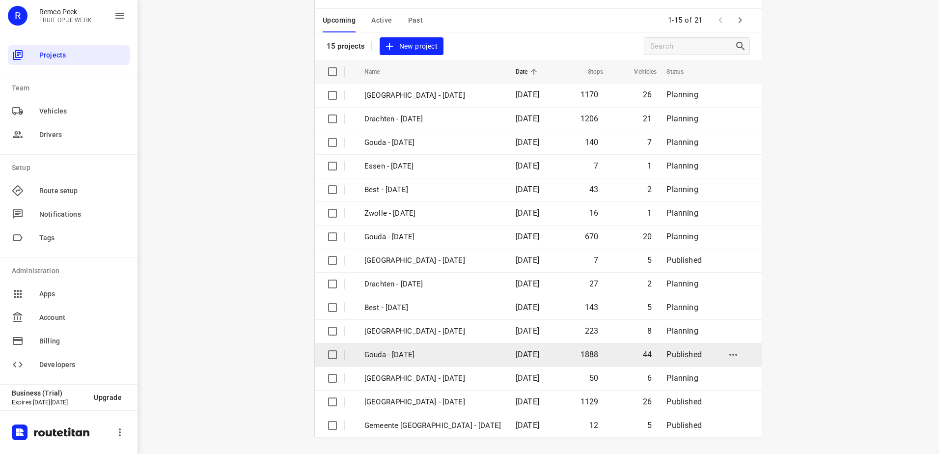
click at [456, 346] on td "Gouda - [DATE]" at bounding box center [431, 355] width 153 height 24
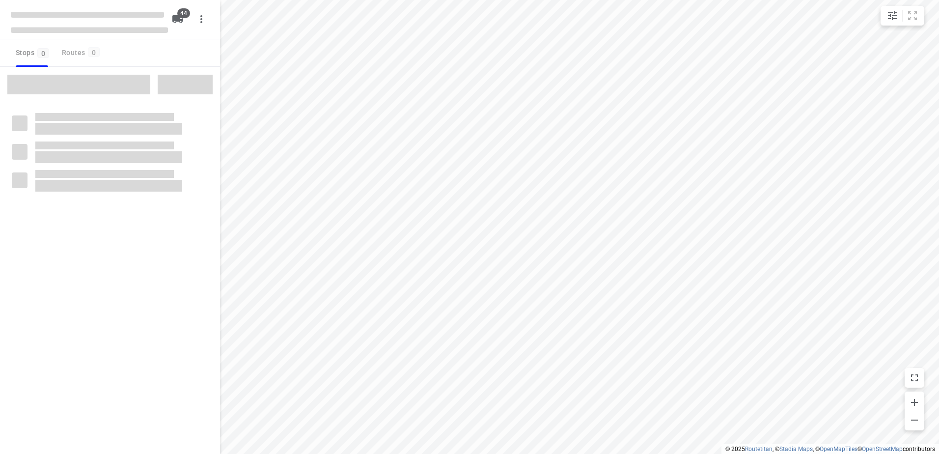
checkbox input "true"
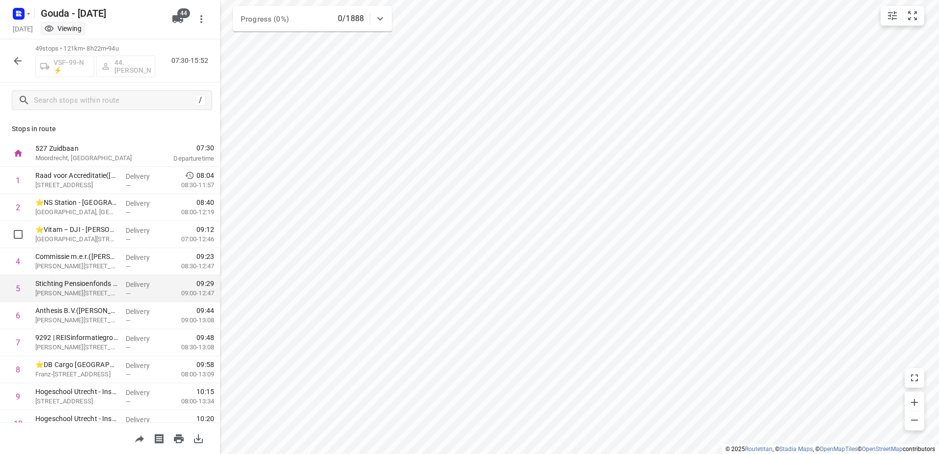
scroll to position [98, 0]
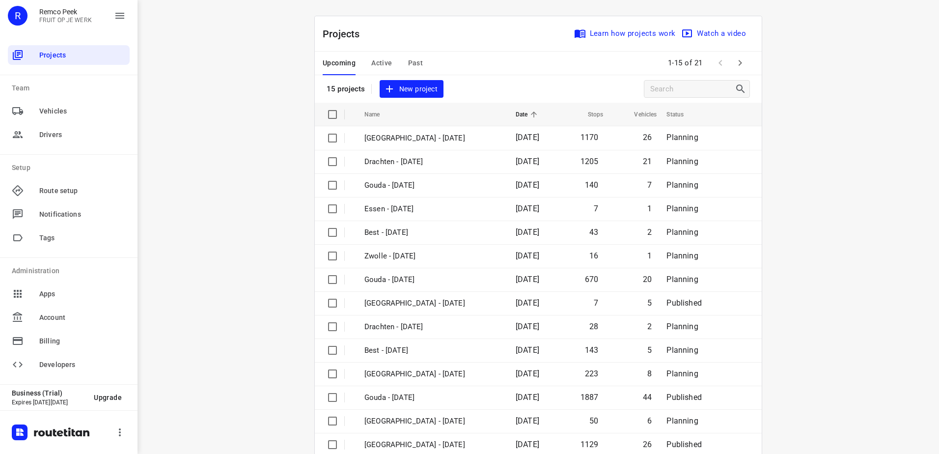
click at [371, 62] on span "Active" at bounding box center [381, 63] width 21 height 12
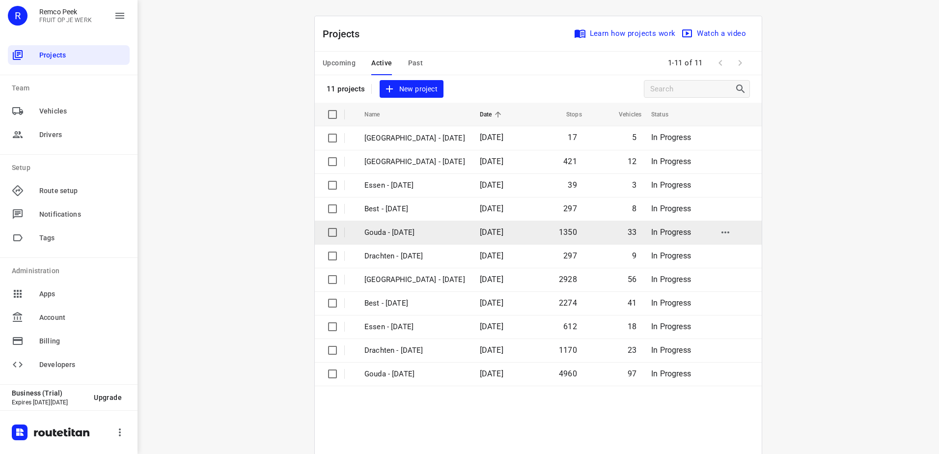
click at [413, 233] on p "Gouda - Tuesday" at bounding box center [414, 232] width 101 height 11
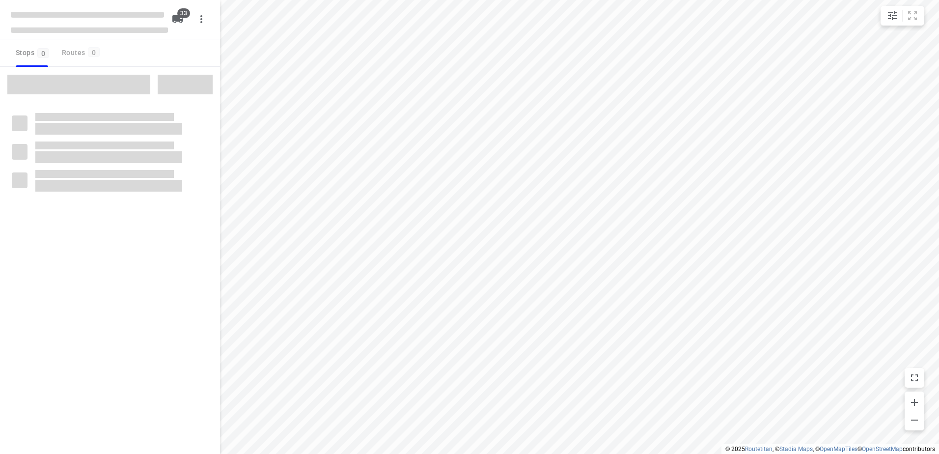
checkbox input "true"
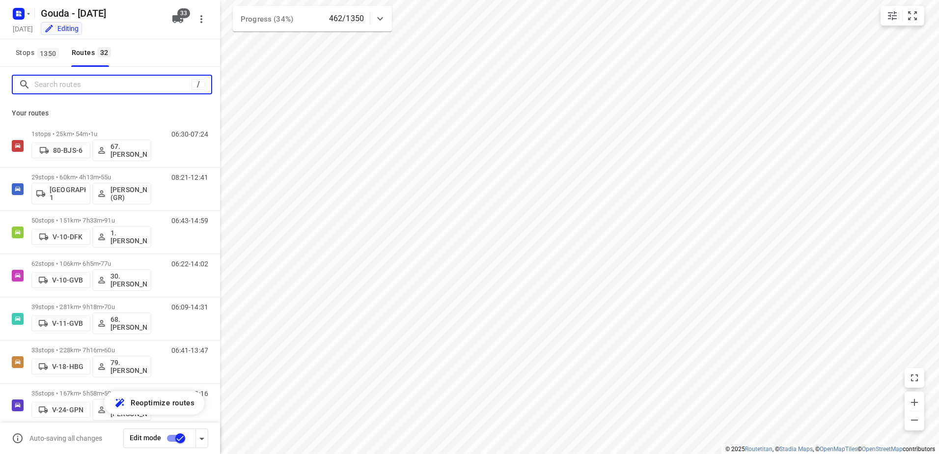
click at [60, 83] on input "Search routes" at bounding box center [112, 84] width 157 height 15
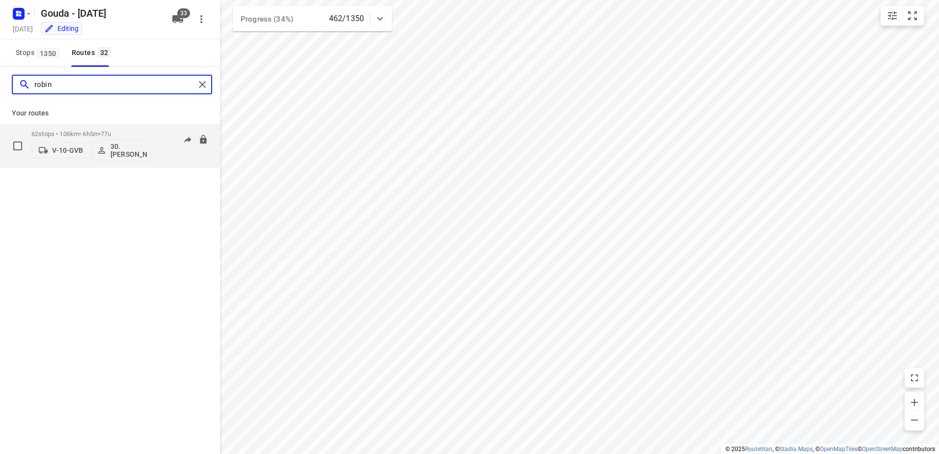
type input "robin"
click at [86, 136] on p "62 stops • 106km • 6h5m • 77u" at bounding box center [91, 133] width 120 height 7
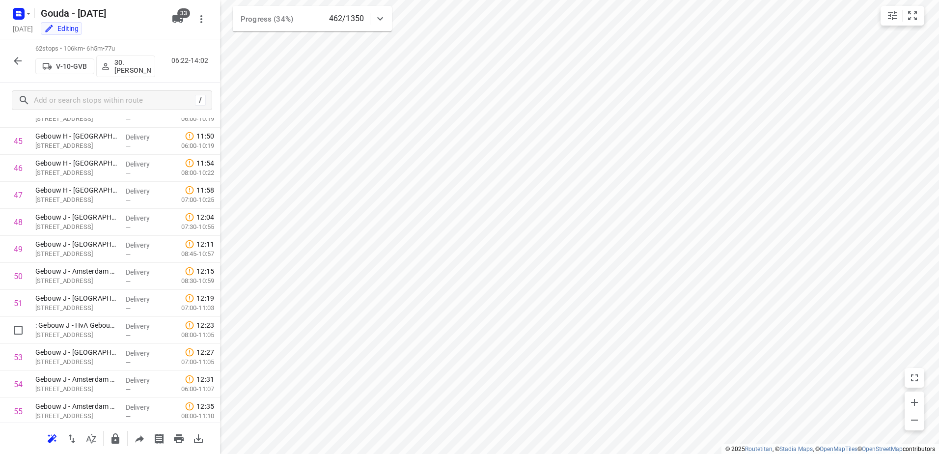
scroll to position [1446, 0]
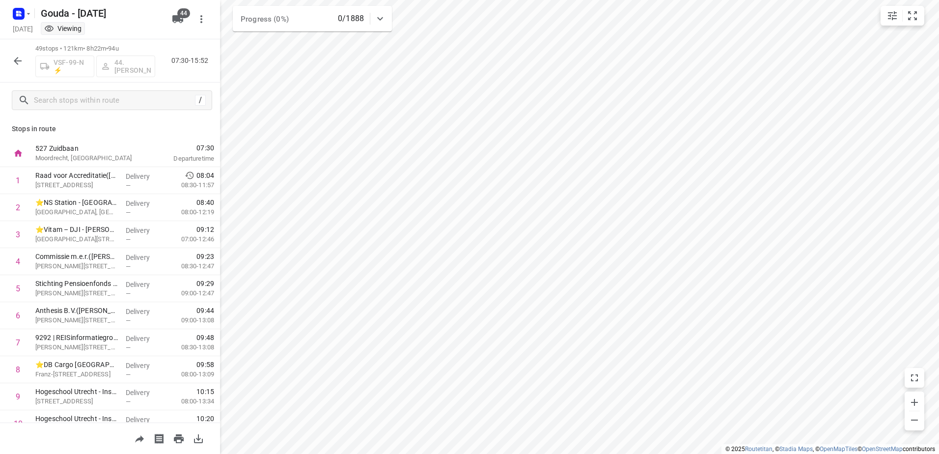
scroll to position [98, 0]
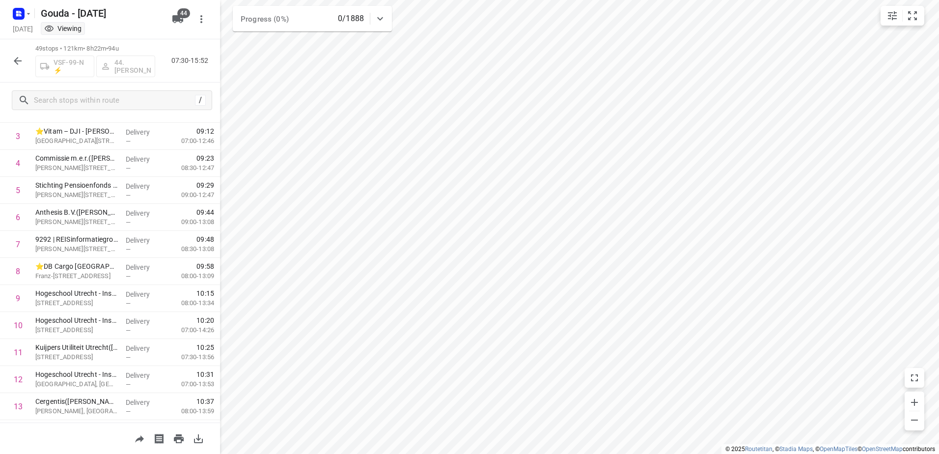
click at [7, 60] on div "49 stops • 121km • 8h22m • 94u VSF-99-N ⚡ 44. Lennard Horn 07:30-15:52" at bounding box center [110, 60] width 220 height 43
click at [11, 61] on button "button" at bounding box center [18, 61] width 20 height 20
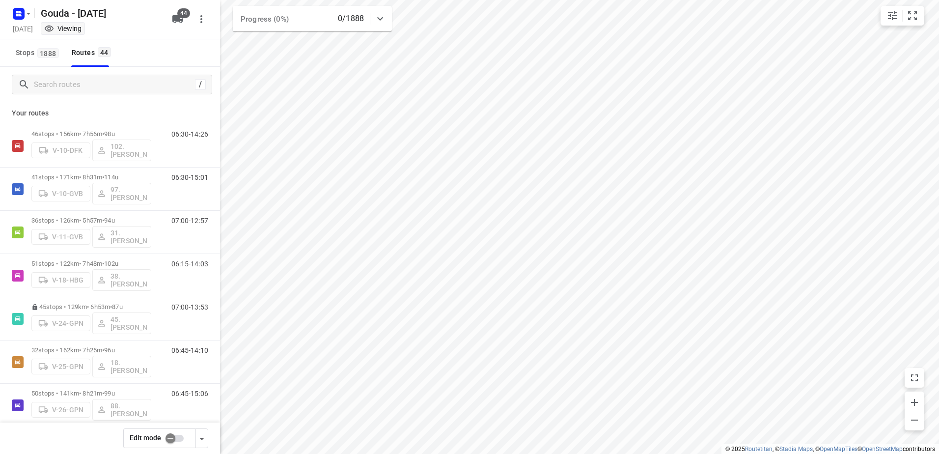
click at [173, 438] on input "checkbox" at bounding box center [170, 438] width 56 height 19
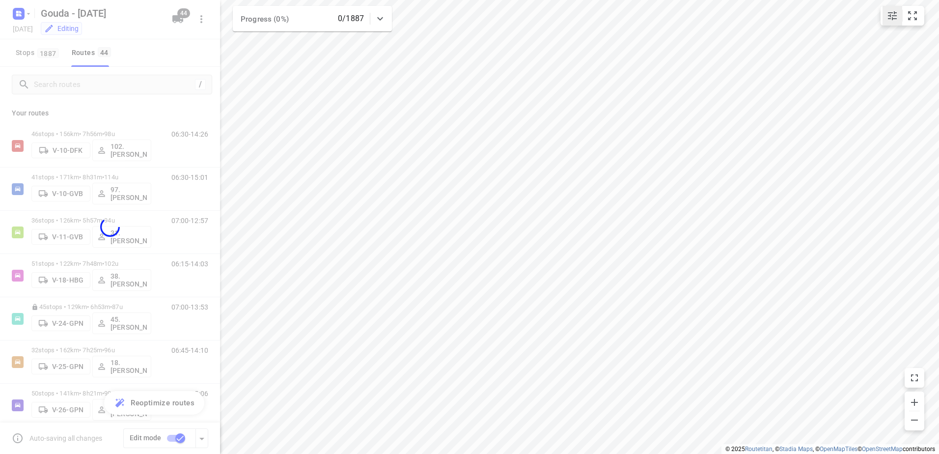
checkbox input "true"
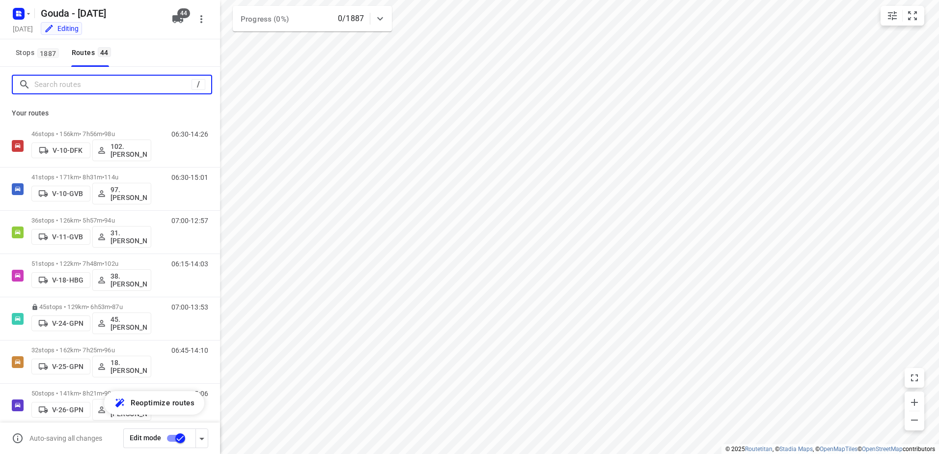
click at [82, 84] on input "Search routes" at bounding box center [112, 84] width 157 height 15
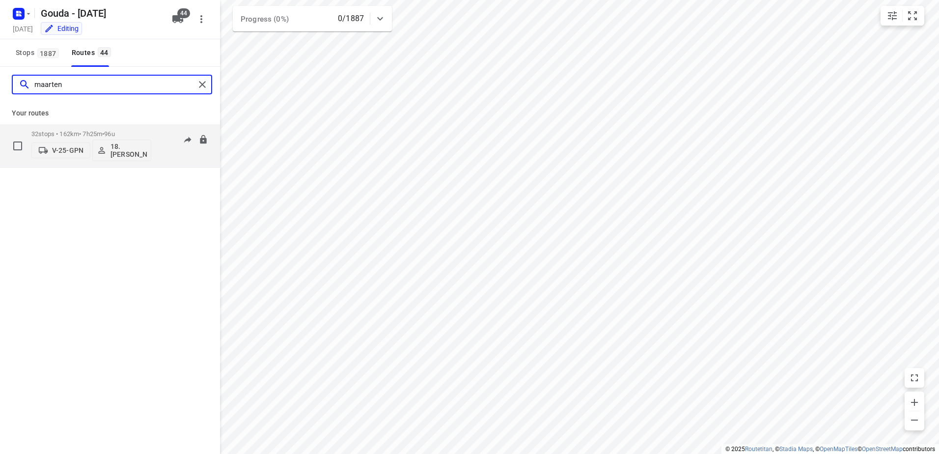
type input "maarten"
click at [75, 128] on div "32 stops • 162km • 7h25m • 96u V-25-GPN 18.Maarten Smit" at bounding box center [91, 145] width 120 height 41
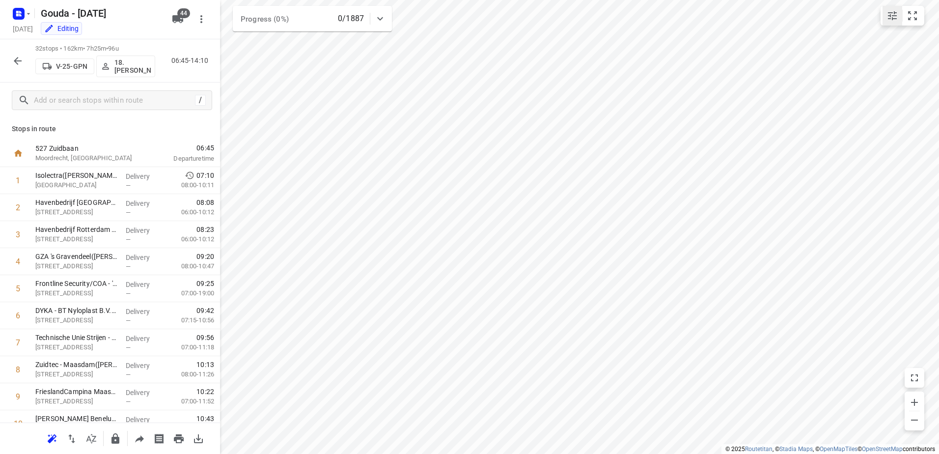
click at [888, 11] on icon "small contained button group" at bounding box center [892, 16] width 12 height 12
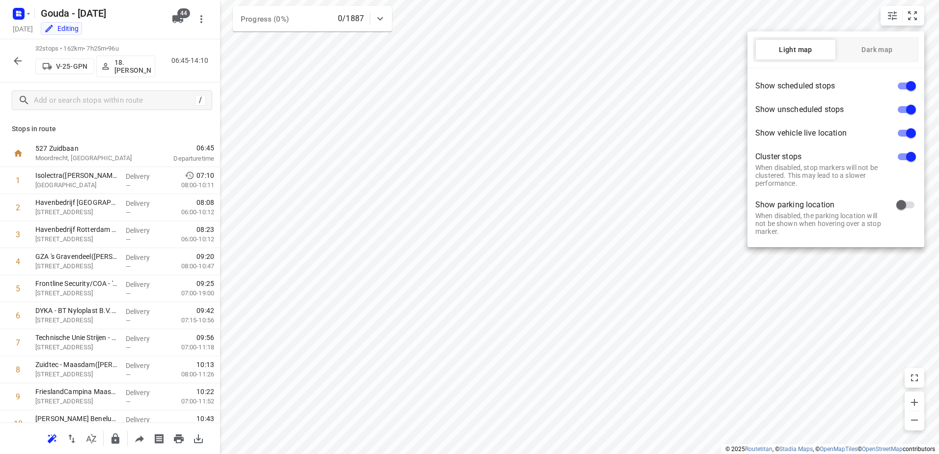
click at [906, 85] on input "checkbox" at bounding box center [911, 86] width 56 height 19
checkbox input "false"
click at [907, 110] on input "checkbox" at bounding box center [911, 109] width 56 height 19
checkbox input "false"
click at [903, 133] on input "checkbox" at bounding box center [911, 133] width 56 height 19
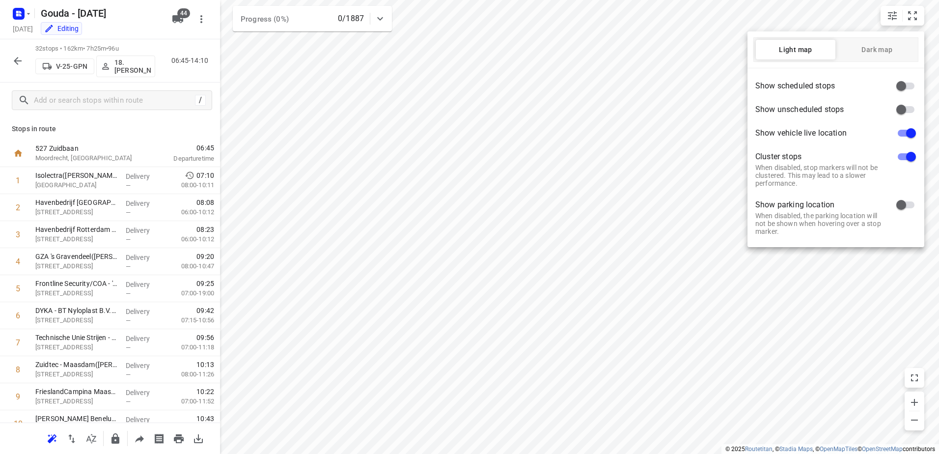
checkbox input "false"
drag, startPoint x: 442, startPoint y: 380, endPoint x: 439, endPoint y: 264, distance: 115.4
click at [439, 264] on div at bounding box center [469, 227] width 939 height 454
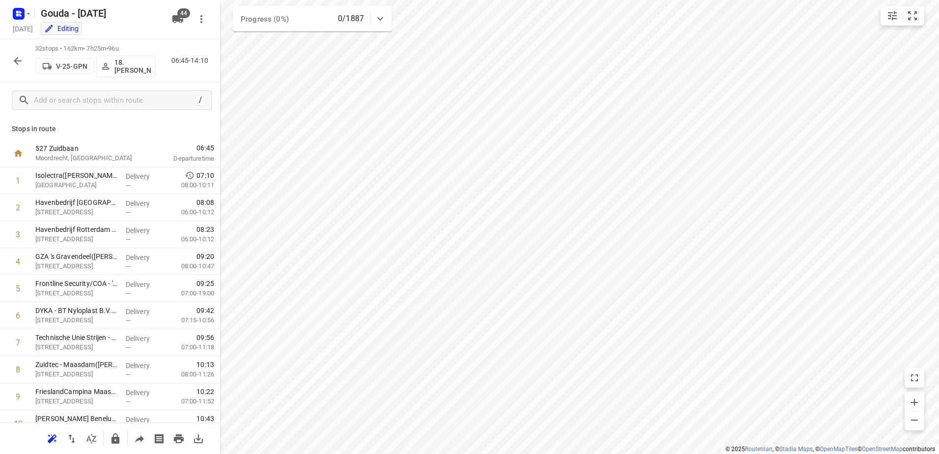
click at [143, 59] on p "18.Maarten Smit" at bounding box center [132, 66] width 36 height 16
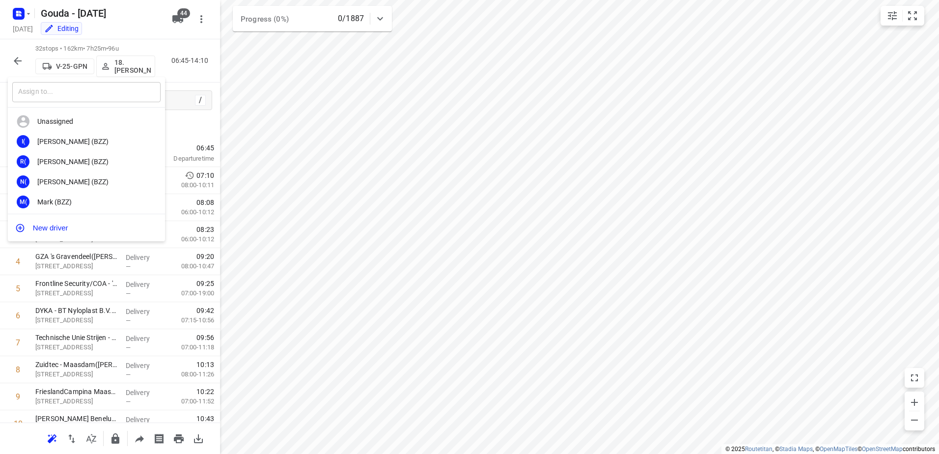
click at [96, 94] on input "text" at bounding box center [86, 92] width 148 height 20
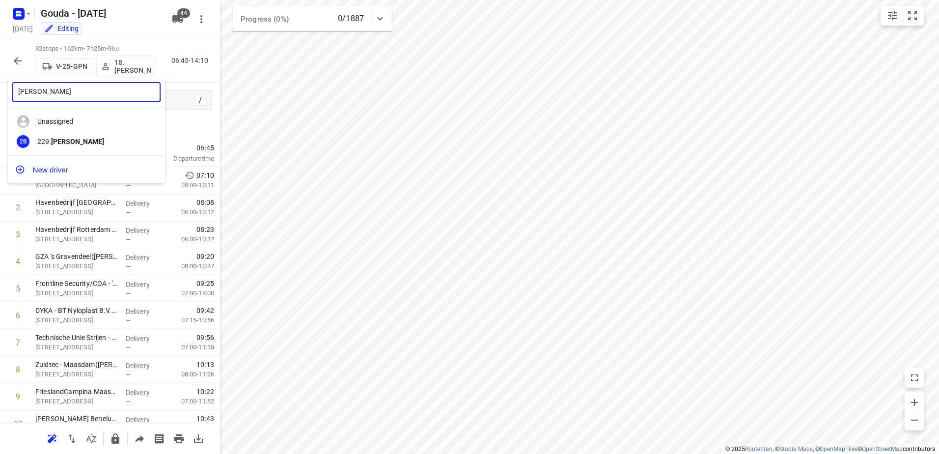
type input "max baas"
click at [69, 147] on div "2B 229. Max Baas" at bounding box center [86, 142] width 157 height 20
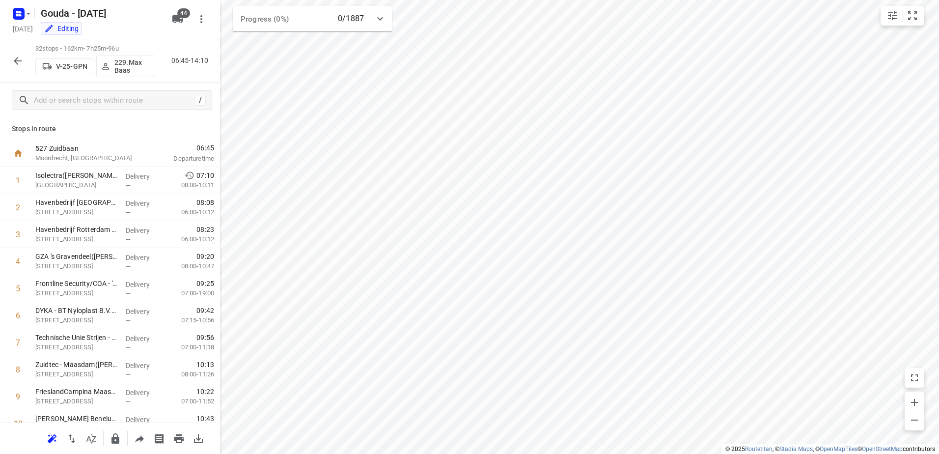
click at [14, 57] on icon "button" at bounding box center [18, 61] width 12 height 12
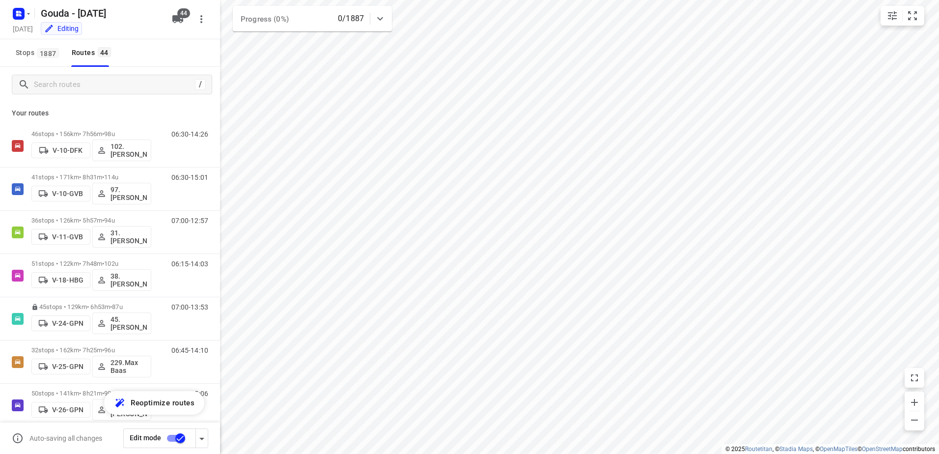
click at [179, 439] on input "checkbox" at bounding box center [180, 438] width 56 height 19
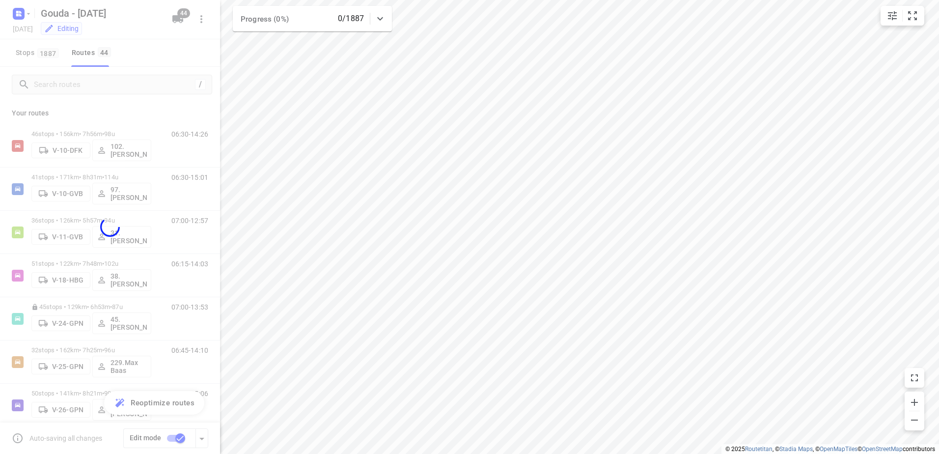
checkbox input "false"
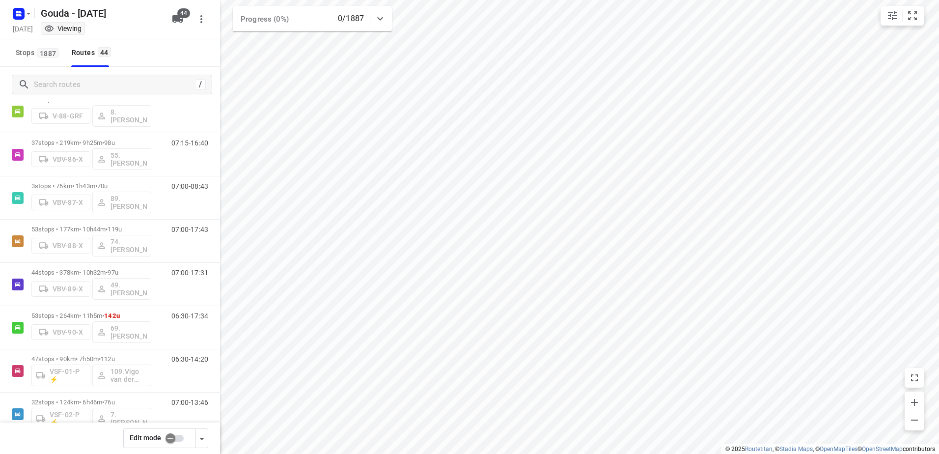
scroll to position [1424, 0]
